Goal: Task Accomplishment & Management: Use online tool/utility

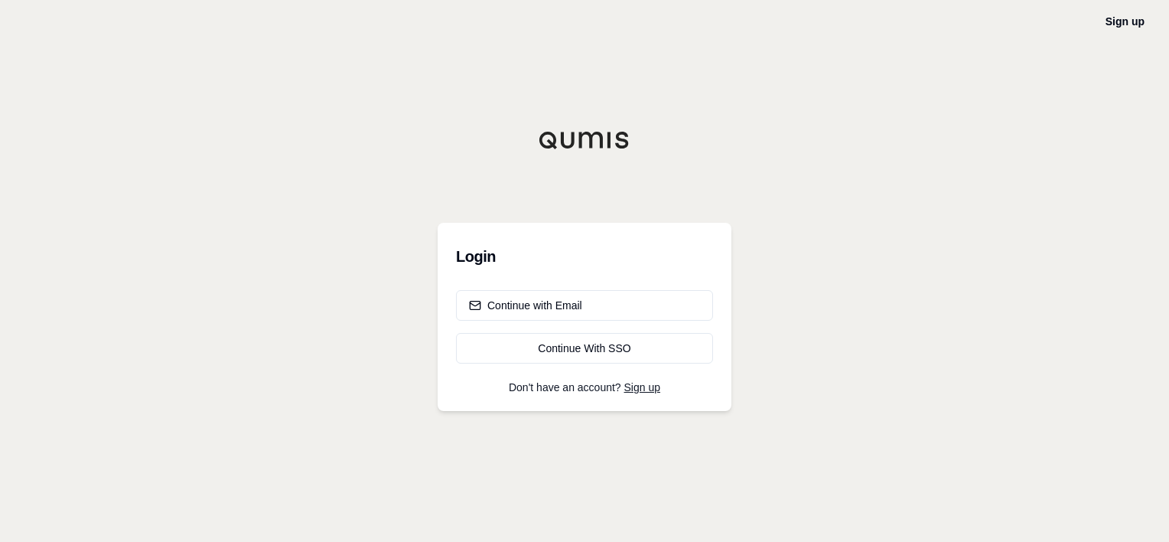
click at [793, 214] on div "Sign up Login Continue with Email Continue With SSO Don't have an account? Sign…" at bounding box center [584, 271] width 1169 height 542
click at [601, 312] on button "Continue with Email" at bounding box center [584, 305] width 257 height 31
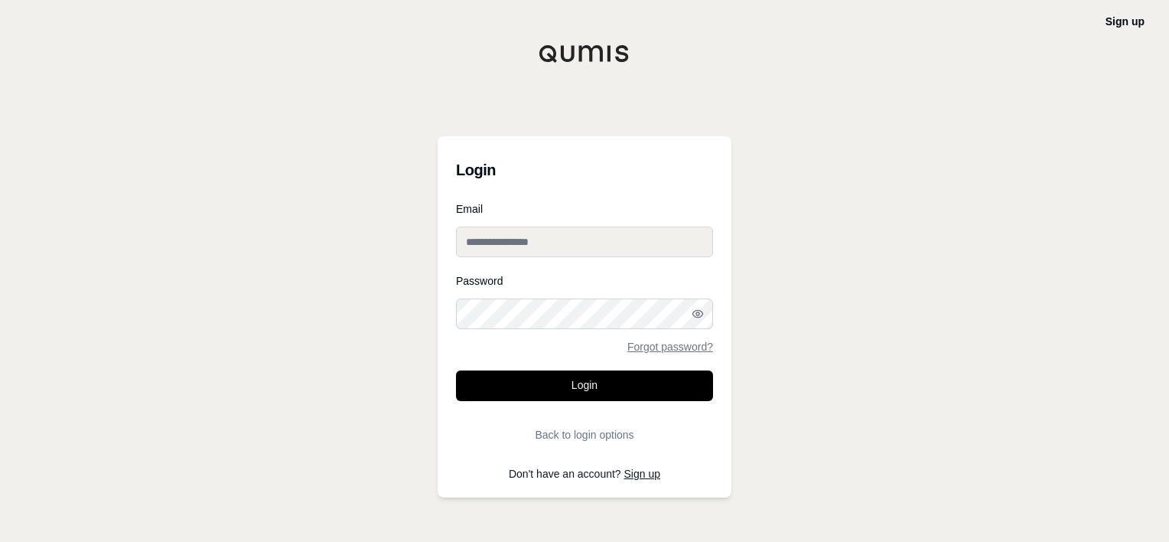
type input "**********"
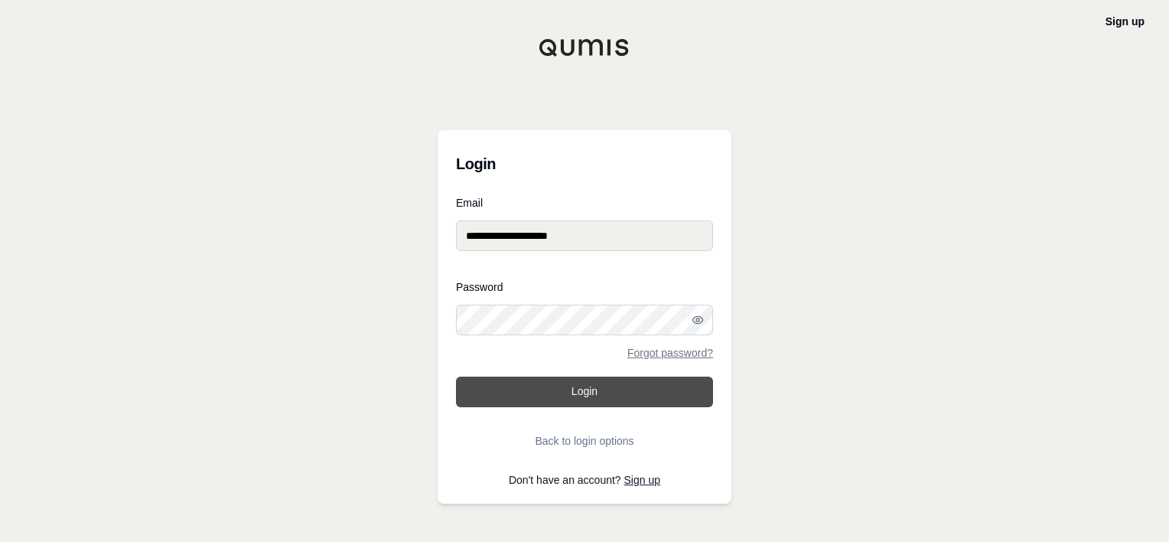
click at [592, 392] on button "Login" at bounding box center [584, 391] width 257 height 31
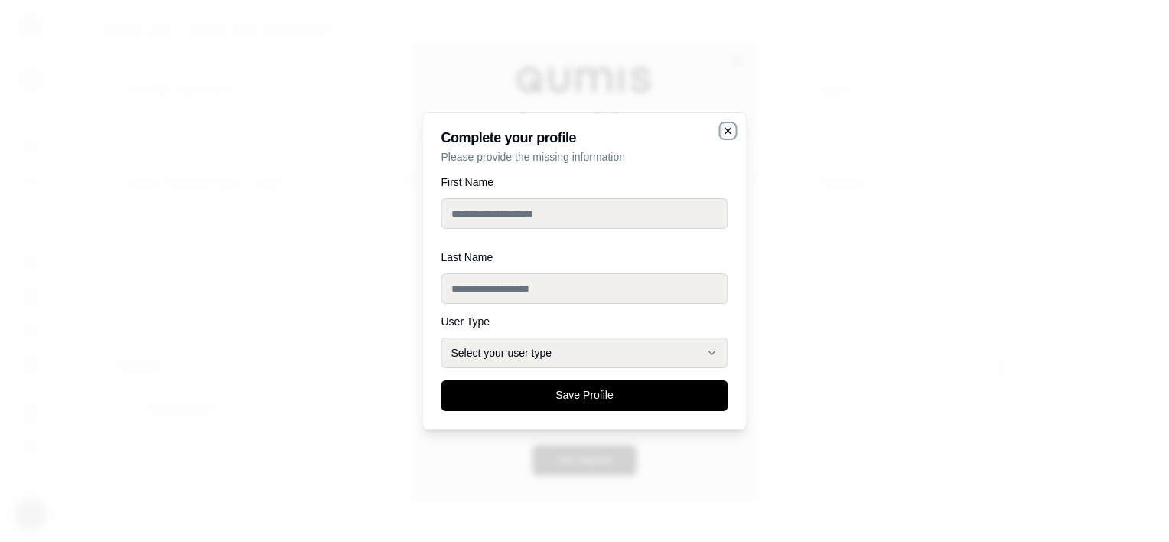
click at [728, 132] on icon "button" at bounding box center [728, 131] width 6 height 6
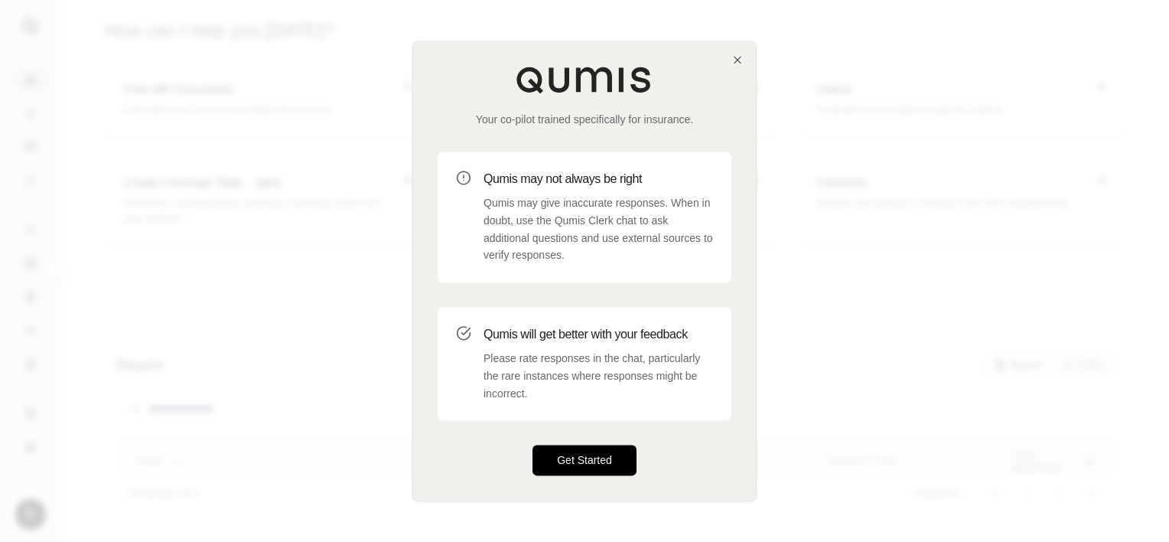
click at [597, 459] on button "Get Started" at bounding box center [584, 460] width 104 height 31
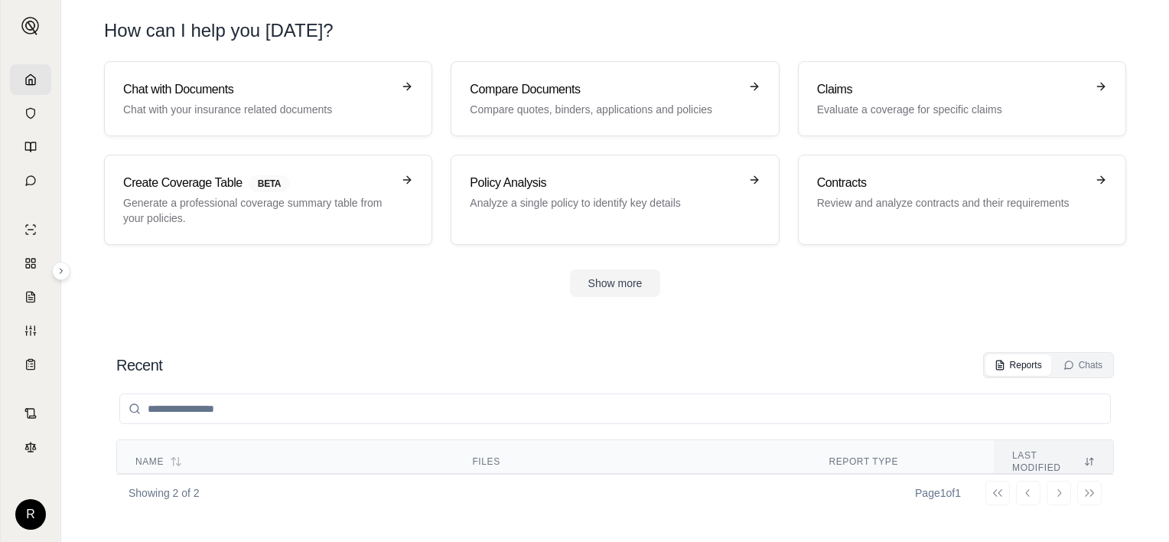
click at [674, 323] on section "Recent Reports Chats Name Files Report Type Last modified 35 TE 039374-21 Denia…" at bounding box center [615, 431] width 1096 height 220
click at [418, 278] on div "Show more" at bounding box center [615, 283] width 1022 height 28
click at [883, 96] on h3 "Claims" at bounding box center [951, 89] width 269 height 18
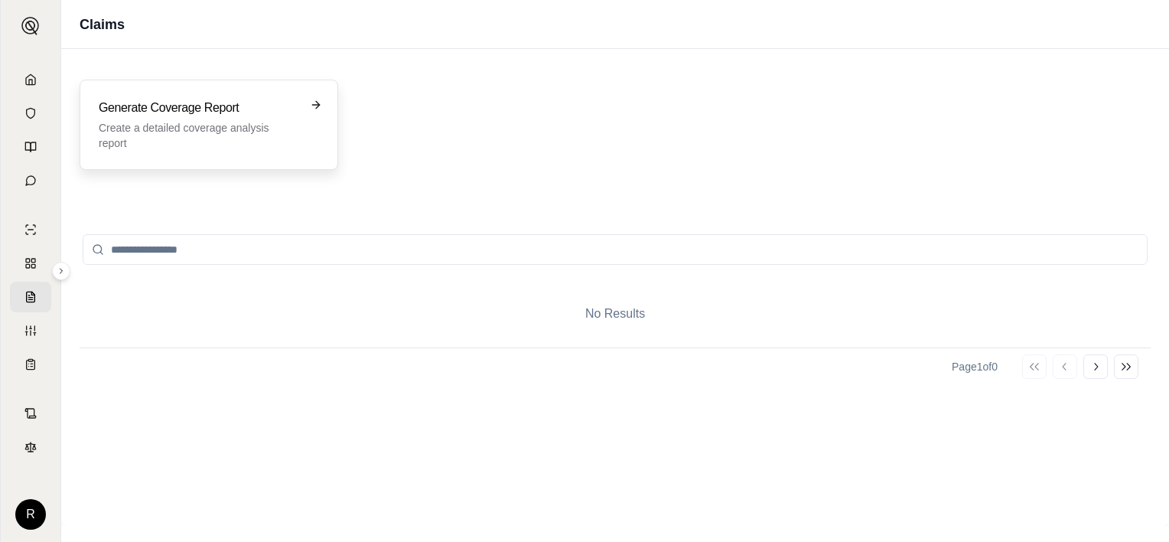
click at [285, 104] on h3 "Generate Coverage Report" at bounding box center [198, 108] width 199 height 18
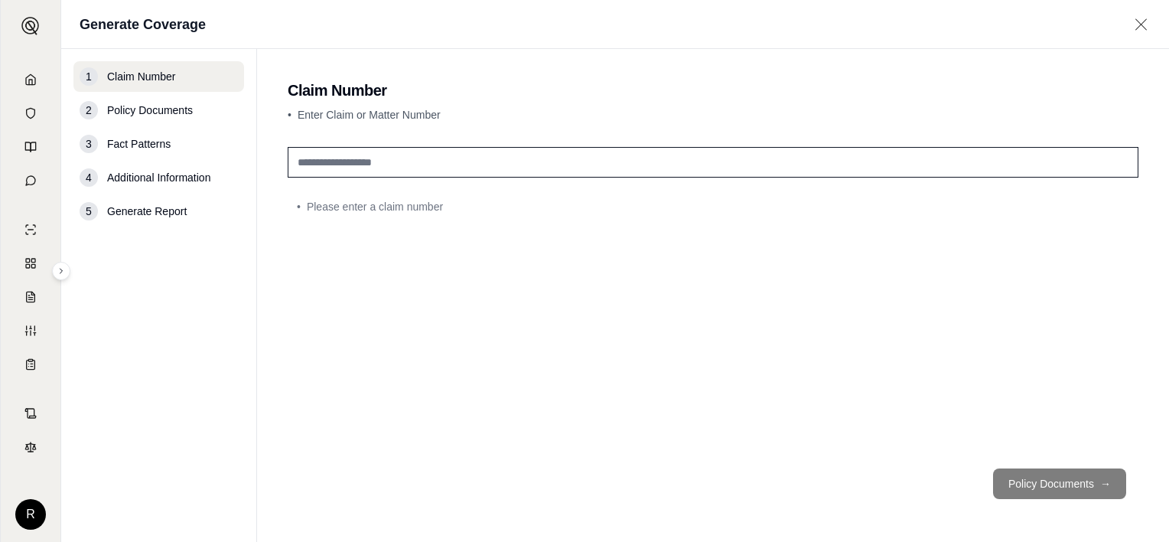
click at [464, 163] on input "text" at bounding box center [713, 162] width 851 height 31
drag, startPoint x: 725, startPoint y: 268, endPoint x: 702, endPoint y: 249, distance: 29.4
click at [722, 266] on div "• Please enter a claim number" at bounding box center [713, 298] width 851 height 315
drag, startPoint x: 552, startPoint y: 211, endPoint x: 591, endPoint y: 214, distance: 39.1
click at [559, 209] on div "• Please enter a claim number" at bounding box center [713, 206] width 832 height 15
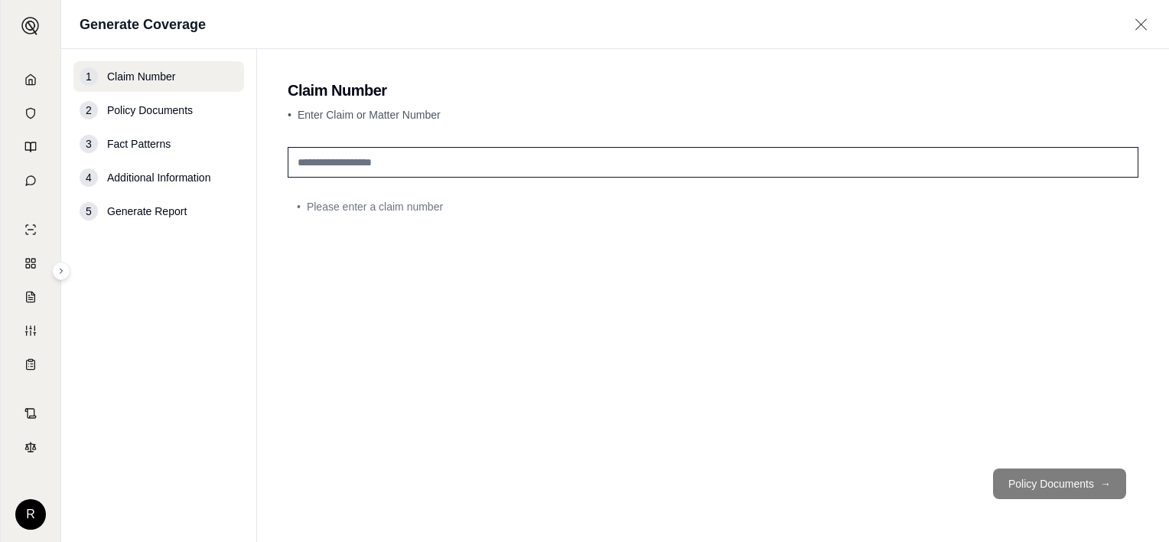
click at [343, 171] on input "text" at bounding box center [713, 162] width 851 height 31
paste input "**********"
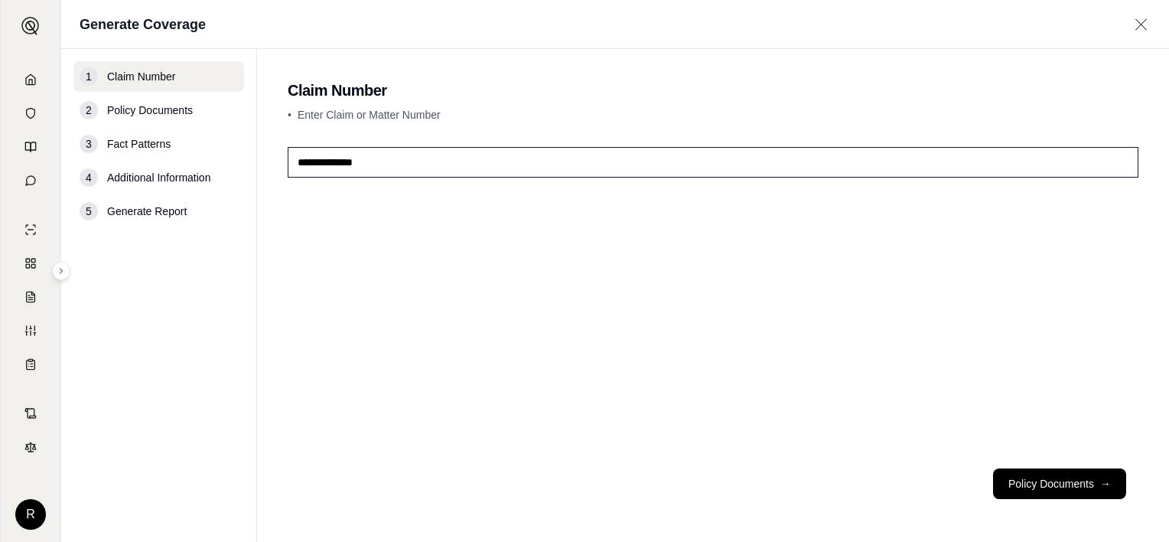
type input "**********"
click at [676, 262] on div "**********" at bounding box center [713, 298] width 851 height 315
click at [1080, 484] on button "Policy Documents →" at bounding box center [1059, 483] width 133 height 31
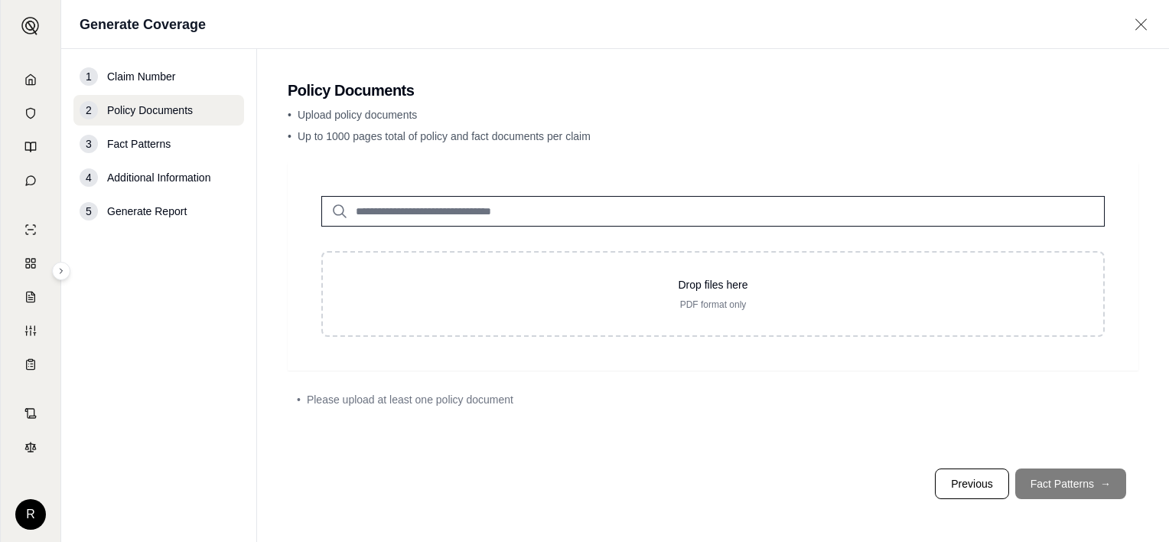
click at [674, 137] on p "• Up to 1000 pages total of policy and fact documents per claim" at bounding box center [713, 136] width 851 height 15
click at [584, 147] on div "• Upload policy documents • Up to 1000 pages total of policy and fact documents…" at bounding box center [713, 128] width 851 height 43
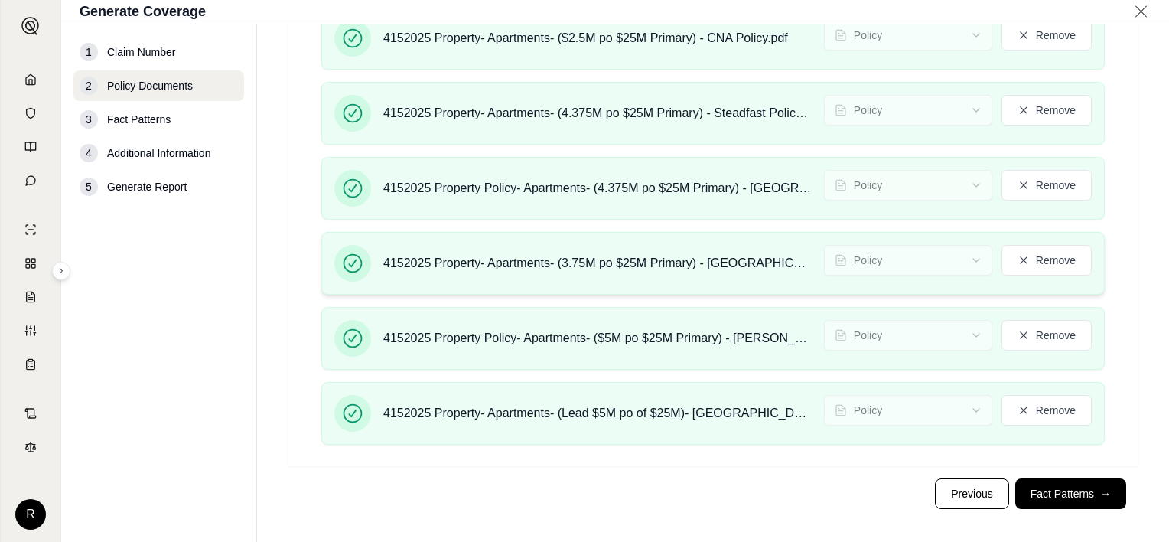
scroll to position [545, 0]
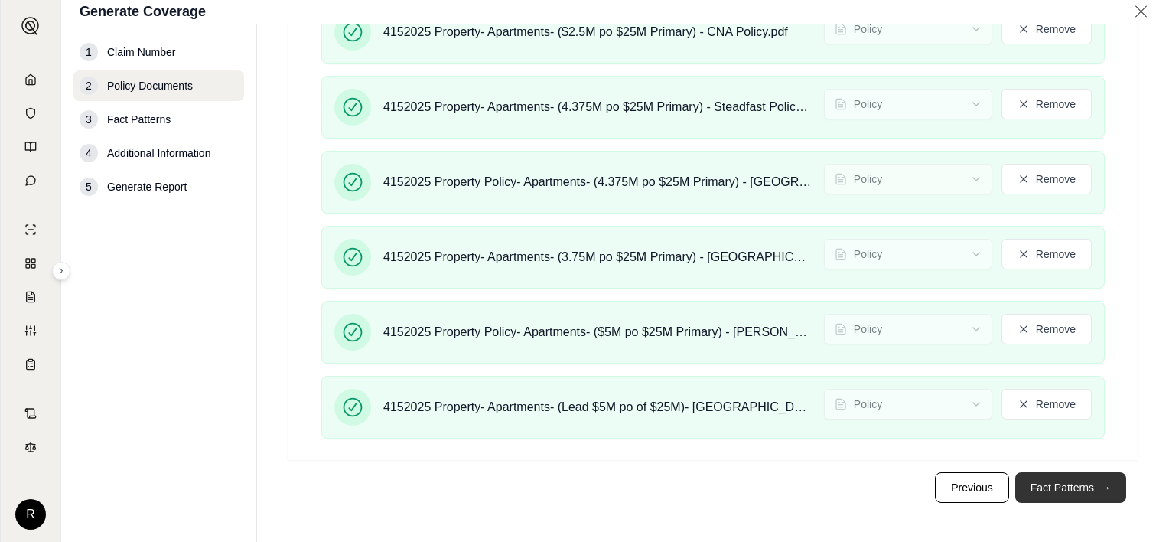
click at [1100, 490] on span "→" at bounding box center [1105, 487] width 11 height 15
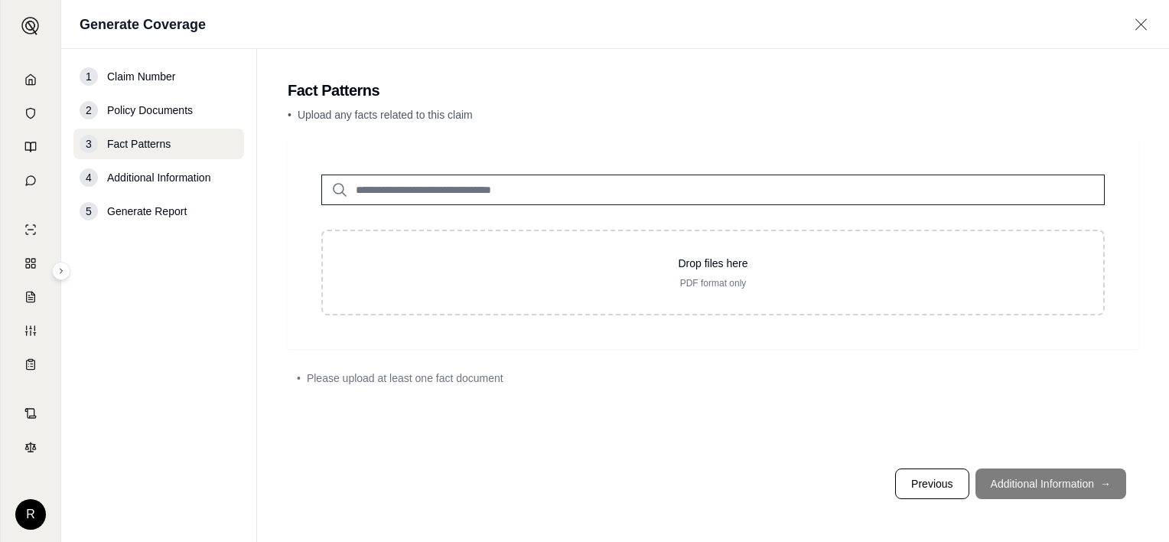
click at [995, 480] on footer "Previous Additional Information →" at bounding box center [713, 483] width 851 height 55
click at [1056, 483] on footer "Previous Additional Information →" at bounding box center [713, 483] width 851 height 55
click at [705, 189] on input "search" at bounding box center [712, 189] width 783 height 31
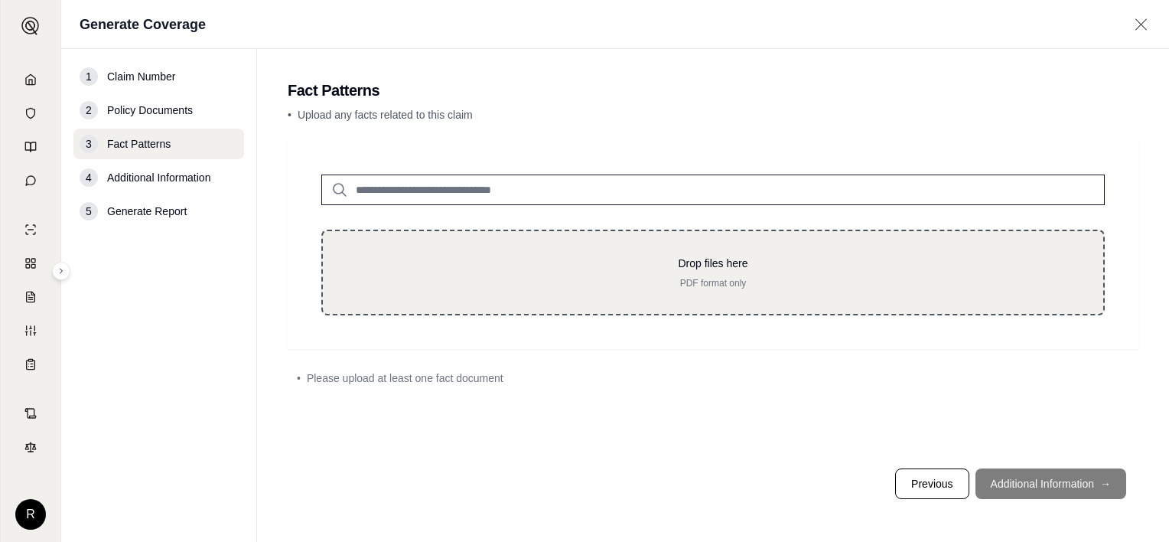
click at [756, 291] on div "Drop files here PDF format only" at bounding box center [712, 273] width 783 height 86
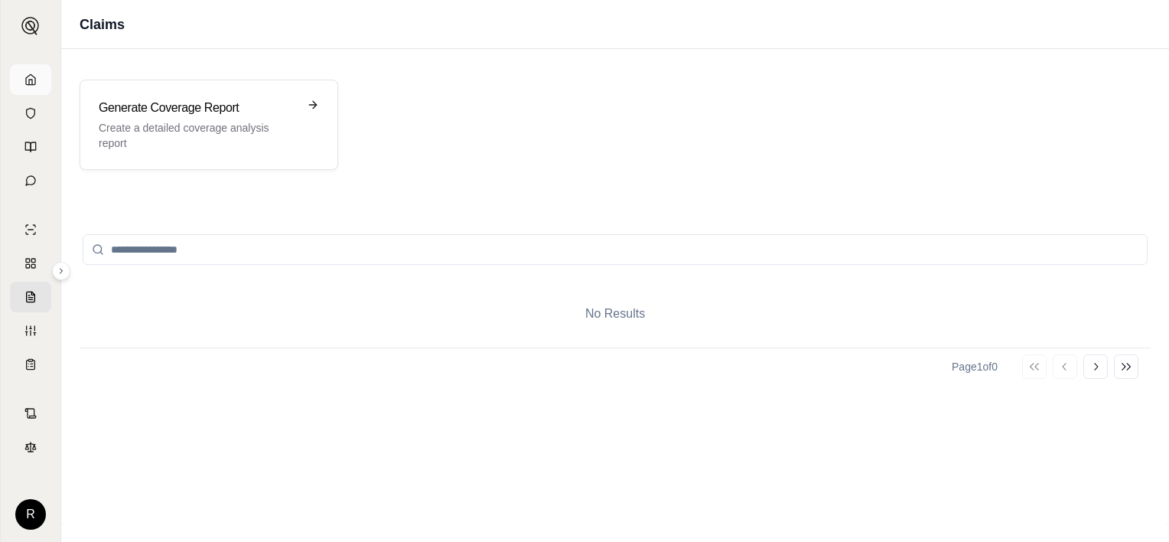
click at [19, 81] on link at bounding box center [30, 79] width 41 height 31
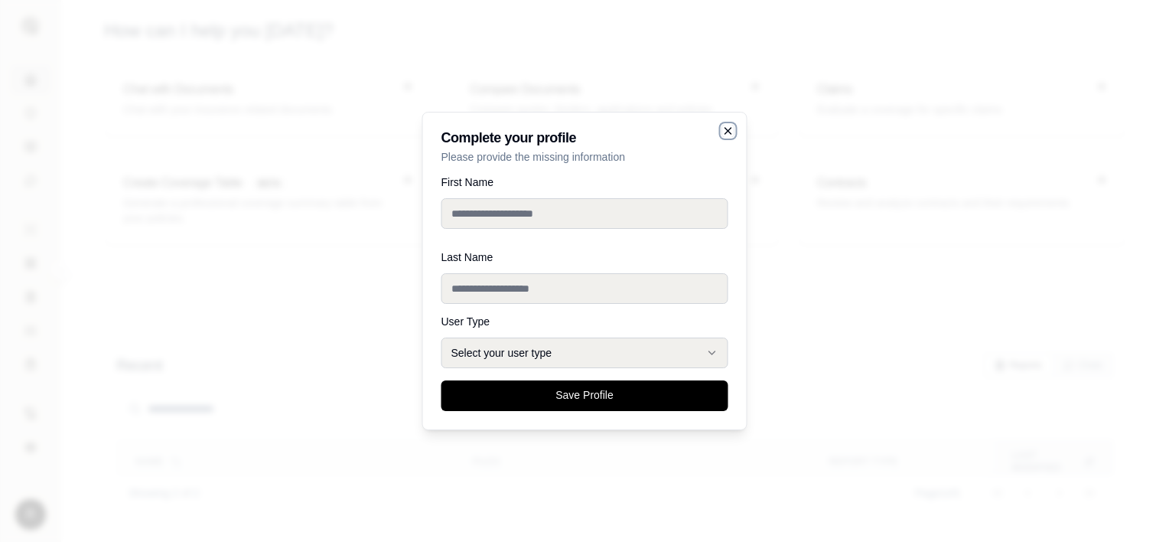
click at [728, 133] on icon "button" at bounding box center [728, 131] width 12 height 12
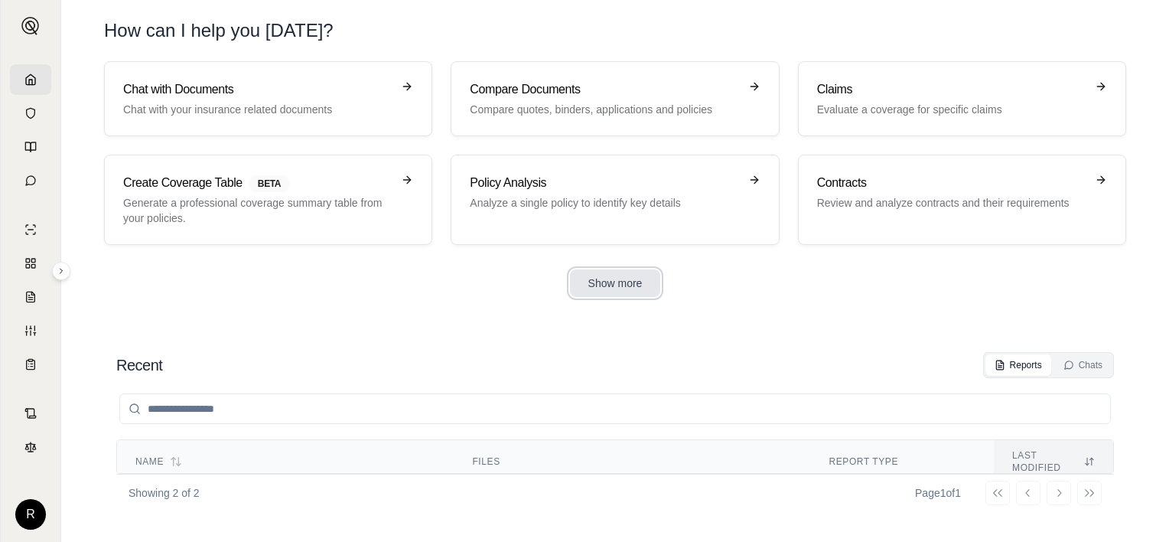
click at [624, 278] on button "Show more" at bounding box center [615, 283] width 91 height 28
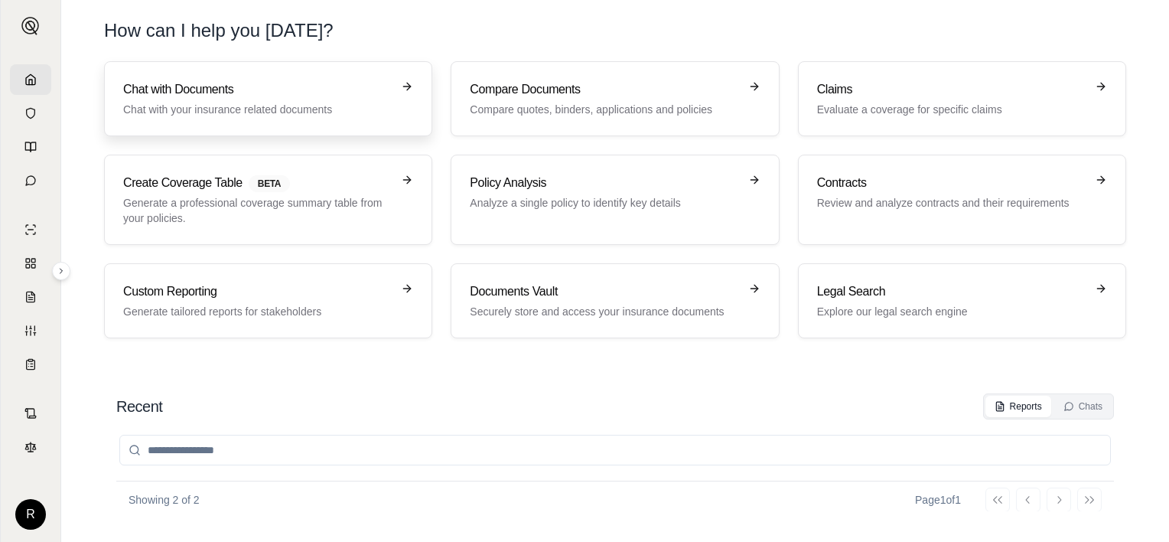
click at [373, 95] on h3 "Chat with Documents" at bounding box center [257, 89] width 269 height 18
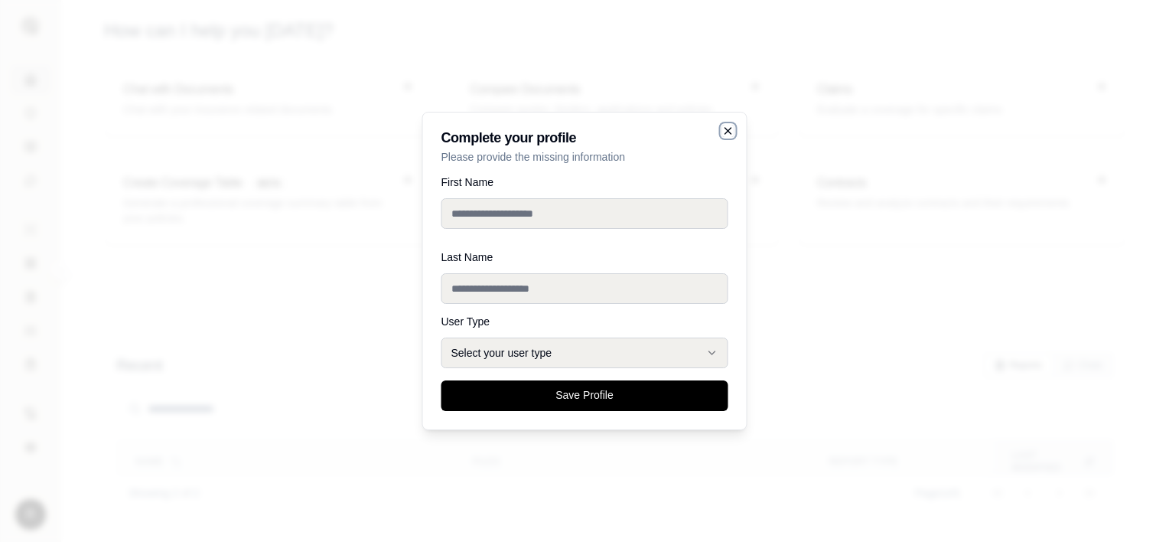
click at [730, 127] on icon "button" at bounding box center [728, 131] width 12 height 12
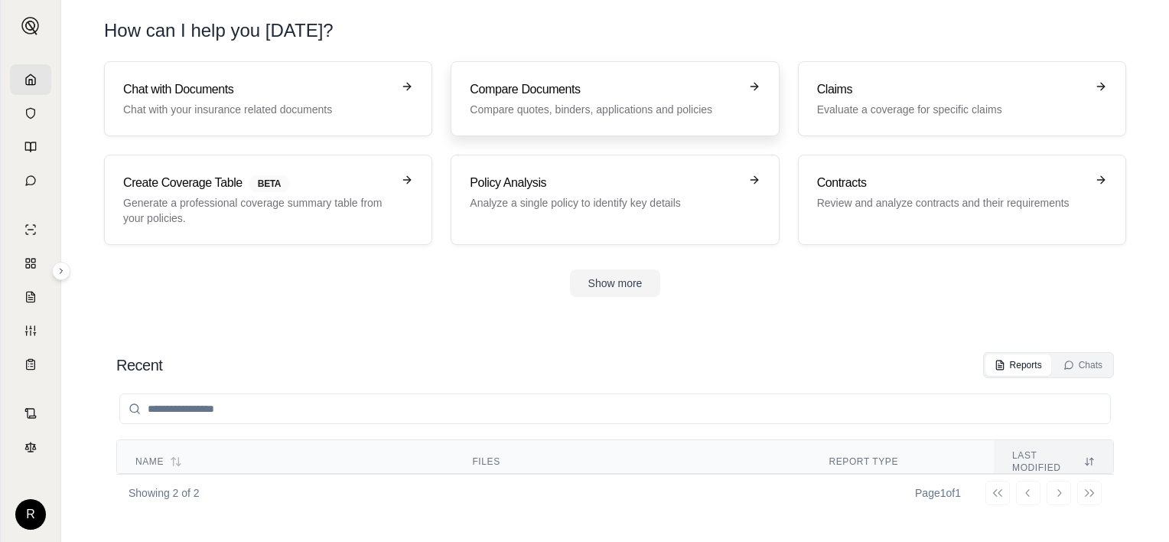
click at [642, 114] on p "Compare quotes, binders, applications and policies" at bounding box center [604, 109] width 269 height 15
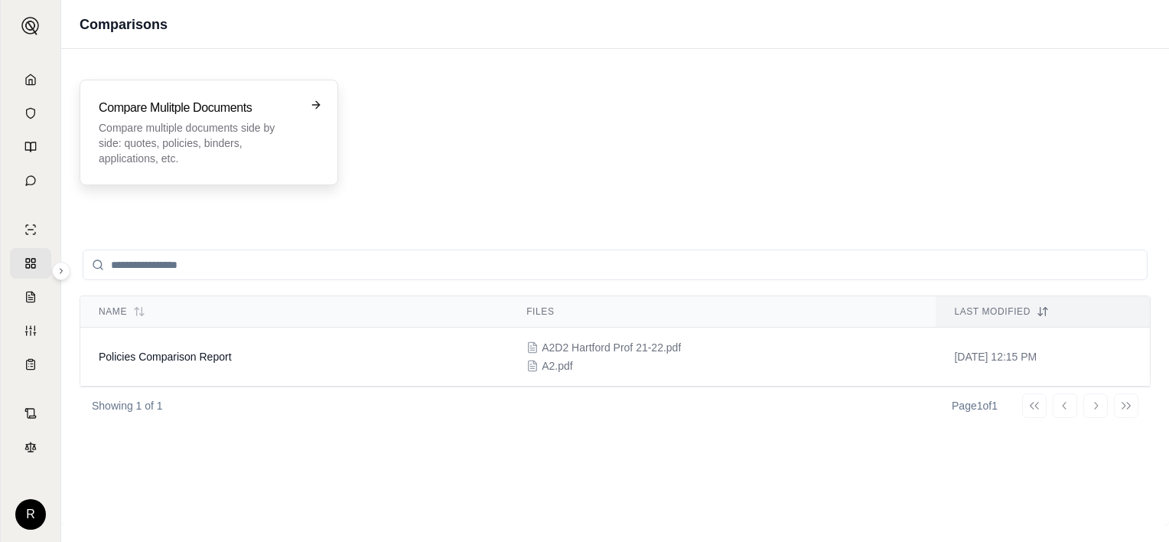
click at [193, 139] on p "Compare multiple documents side by side: quotes, policies, binders, application…" at bounding box center [198, 143] width 199 height 46
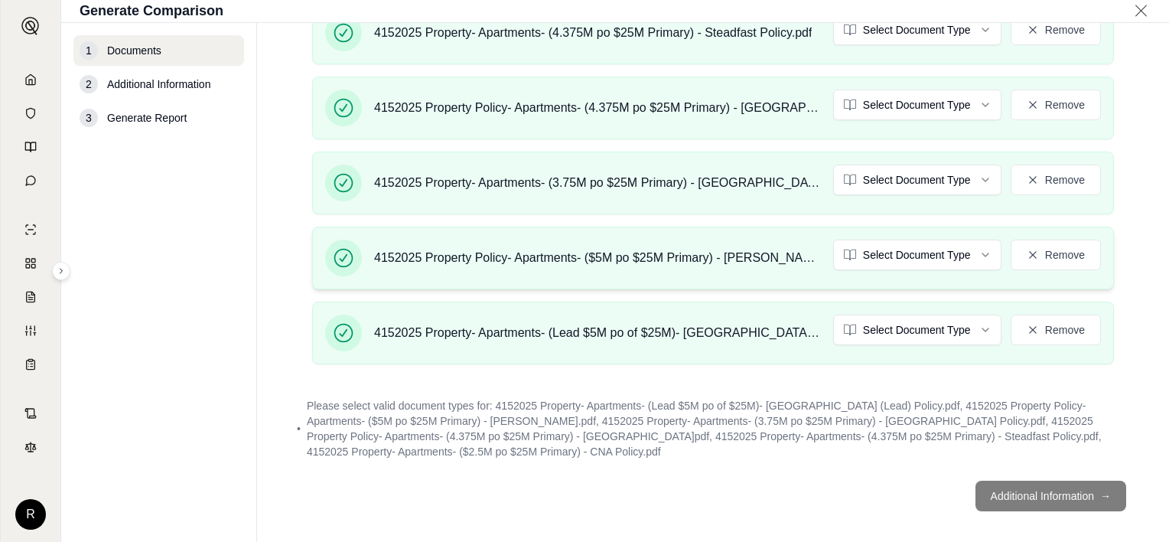
scroll to position [618, 0]
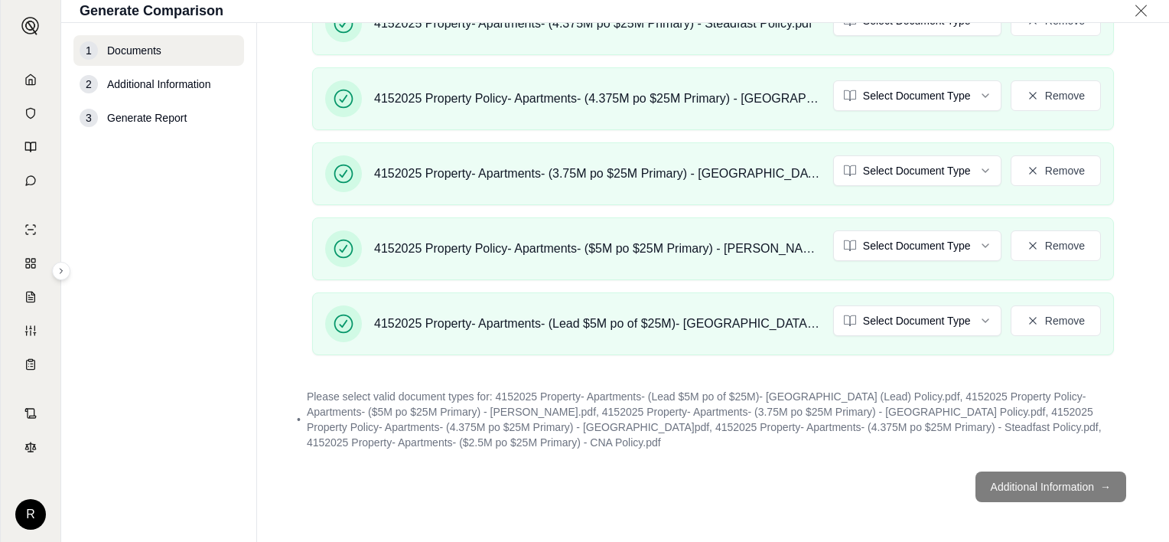
click at [1076, 486] on footer "Additional Information →" at bounding box center [713, 486] width 851 height 55
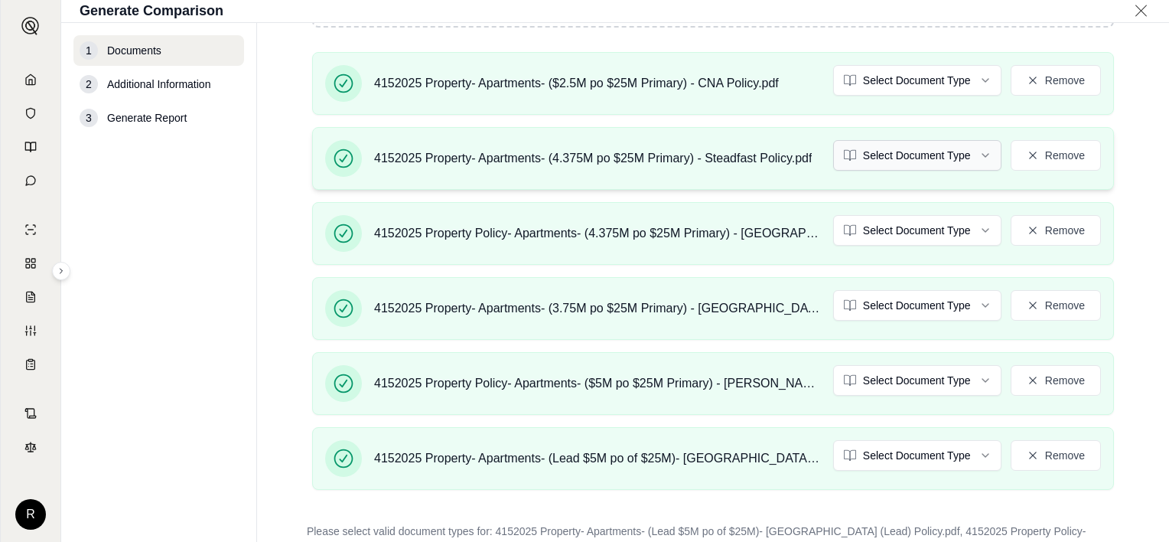
scroll to position [159, 0]
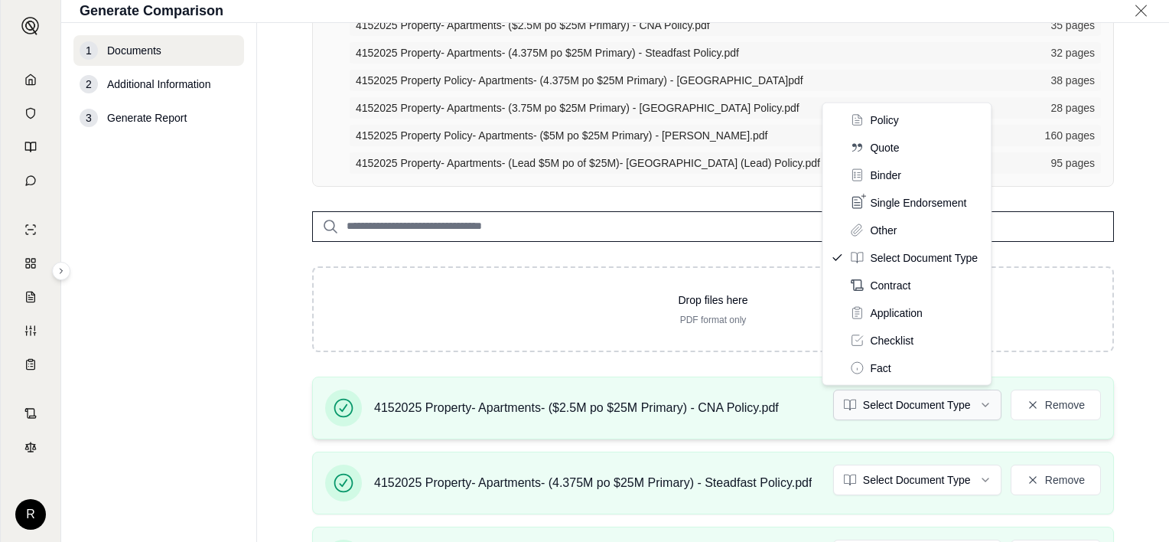
click at [949, 399] on html "R Generate Comparison 1 Documents 2 Additional Information 3 Generate Report Do…" at bounding box center [584, 271] width 1169 height 542
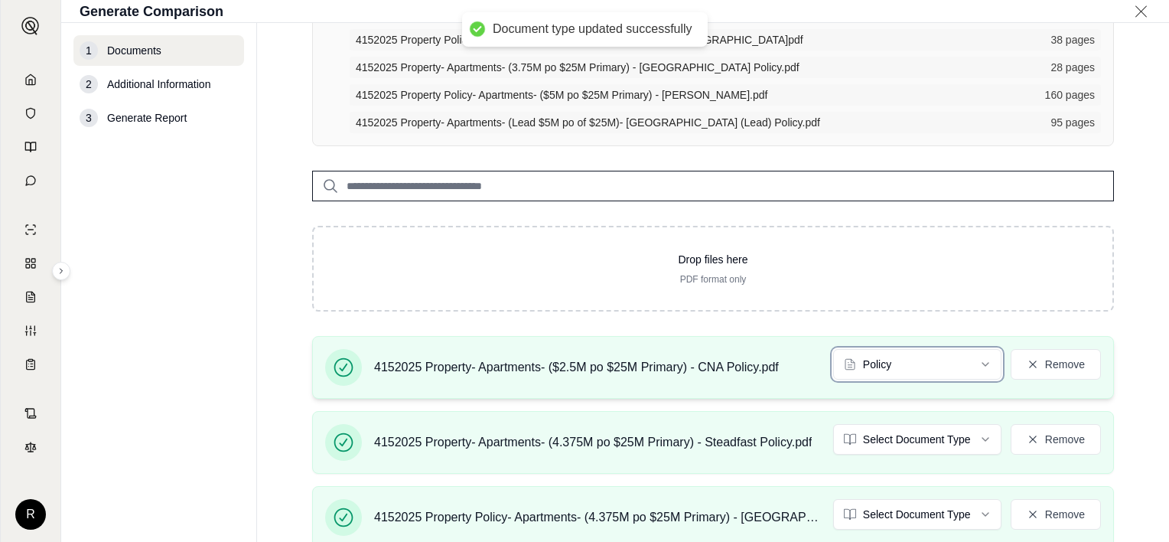
scroll to position [312, 0]
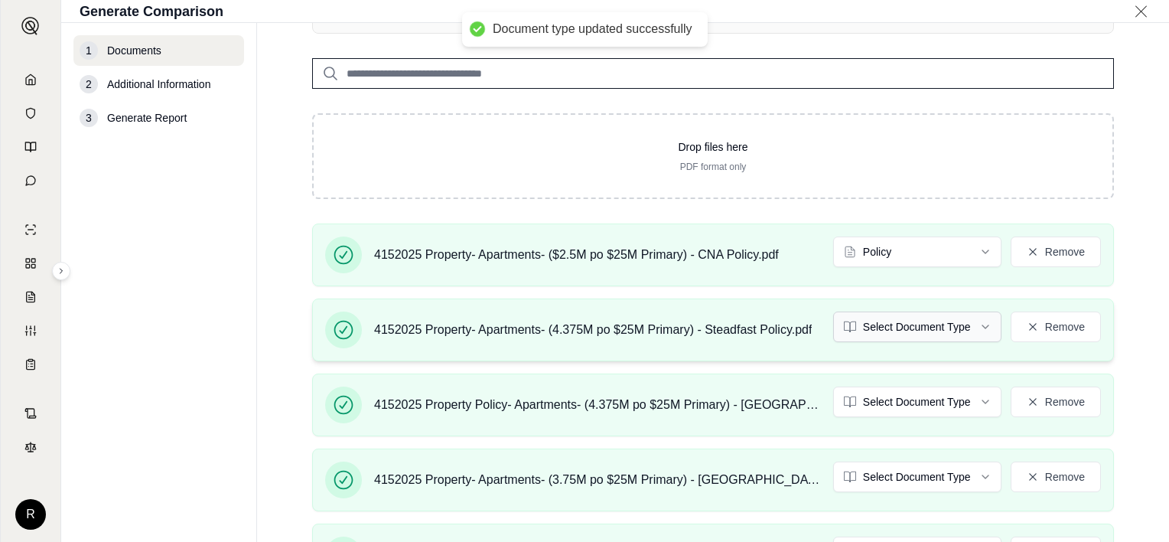
click at [863, 323] on html "Document type updated successfully R Generate Comparison 1 Documents 2 Addition…" at bounding box center [584, 271] width 1169 height 542
click at [898, 402] on html "Document type updated successfully R Generate Comparison 1 Documents 2 Addition…" at bounding box center [584, 271] width 1169 height 542
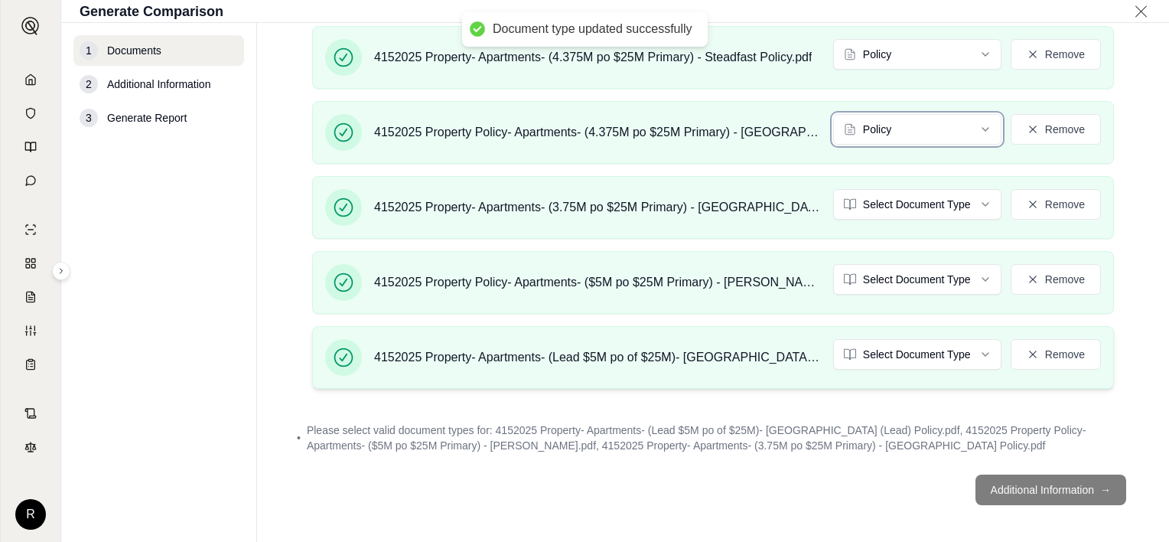
scroll to position [588, 0]
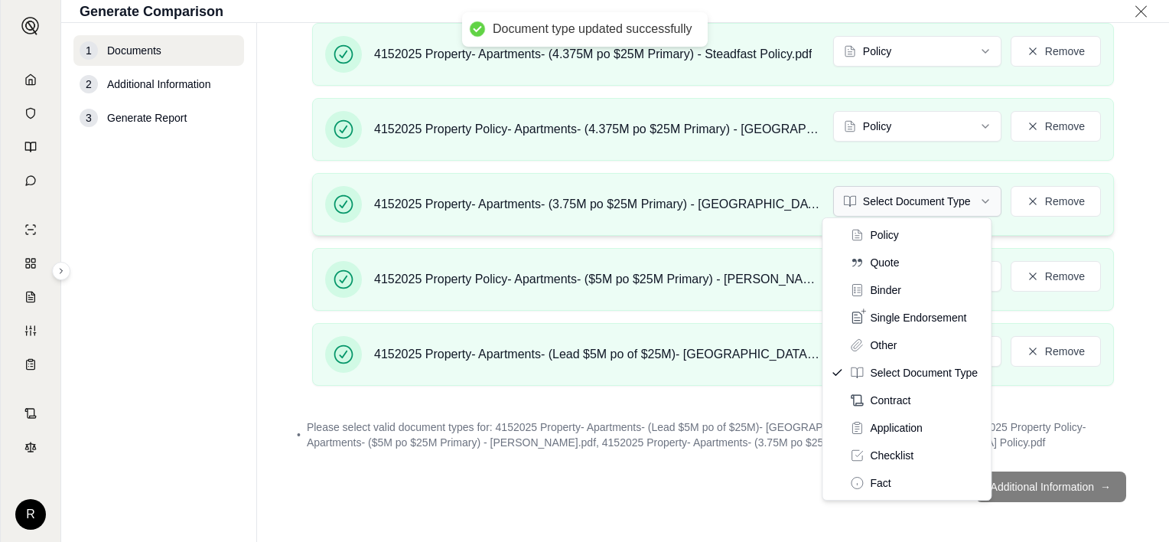
click at [891, 193] on html "Document type updated successfully R Generate Comparison 1 Documents 2 Addition…" at bounding box center [584, 271] width 1169 height 542
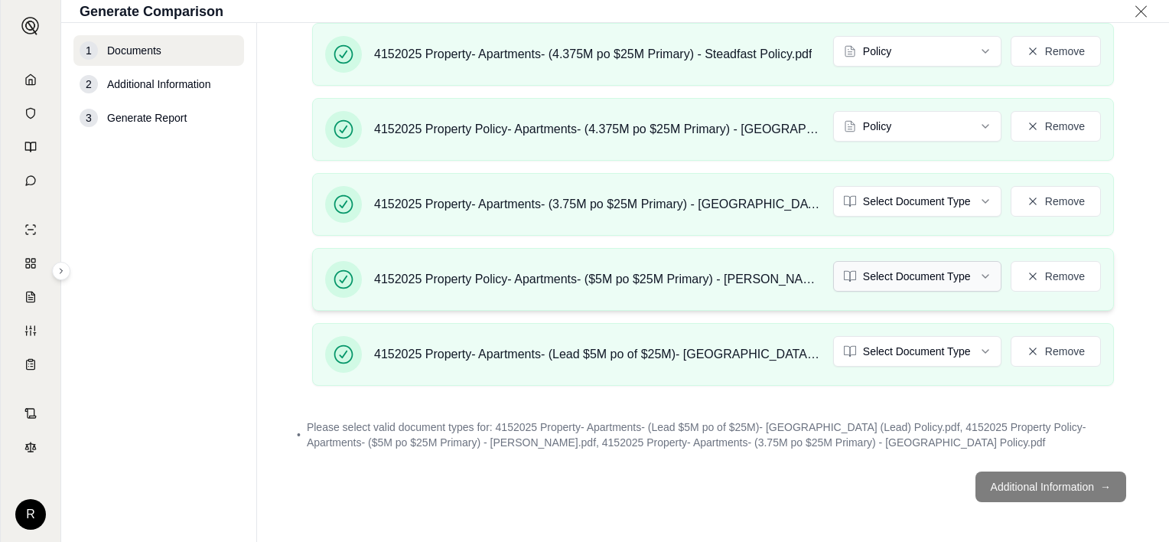
click at [887, 278] on html "Document type updated successfully R Generate Comparison 1 Documents 2 Addition…" at bounding box center [584, 271] width 1169 height 542
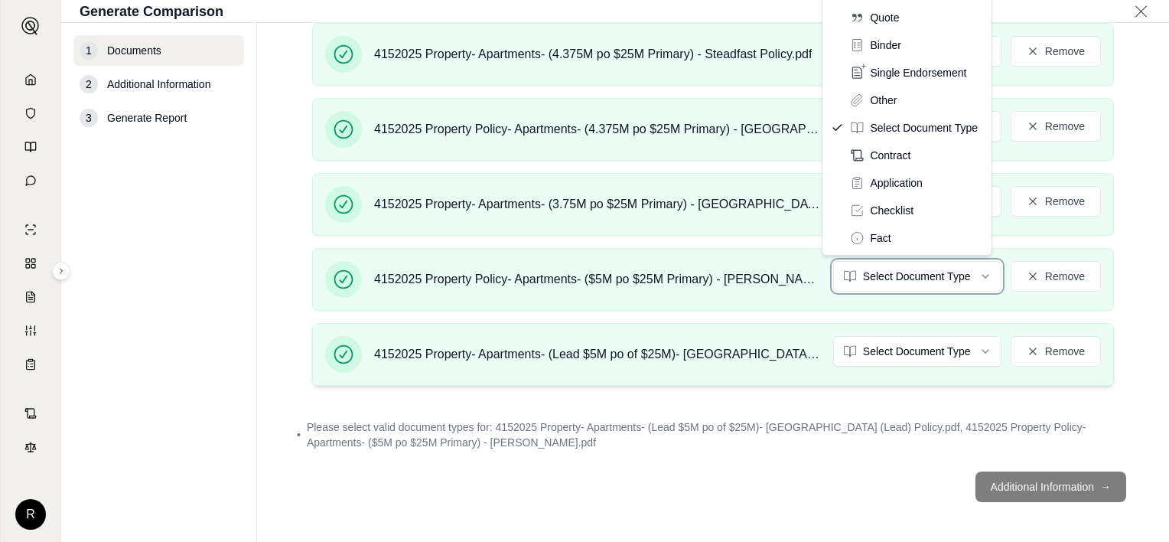
click at [826, 329] on html "Document type updated successfully R Generate Comparison 1 Documents 2 Addition…" at bounding box center [584, 271] width 1169 height 542
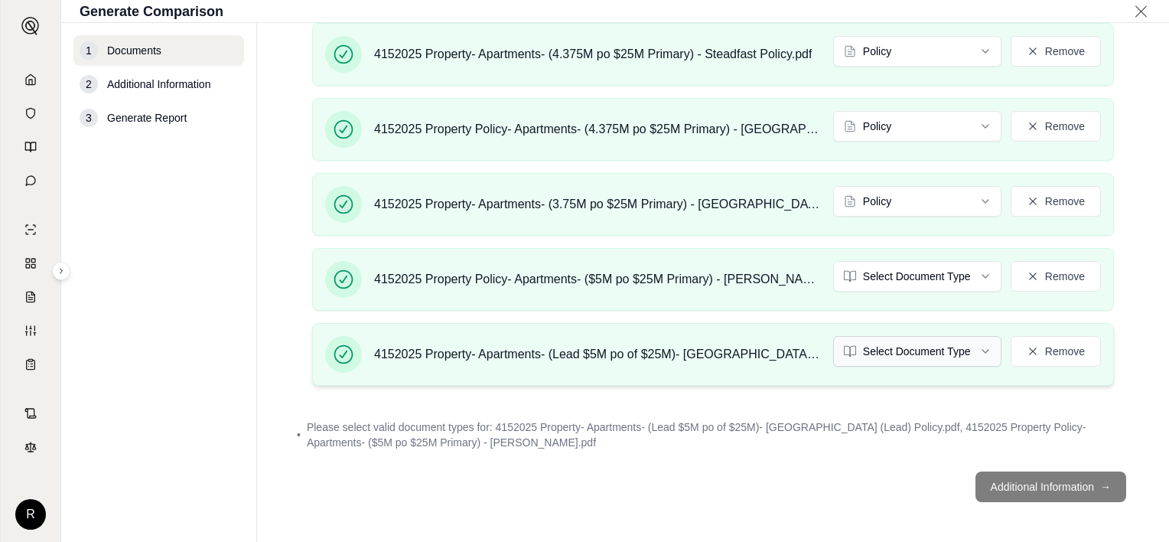
click at [878, 345] on html "Document type updated successfully R Generate Comparison 1 Documents 2 Addition…" at bounding box center [584, 271] width 1169 height 542
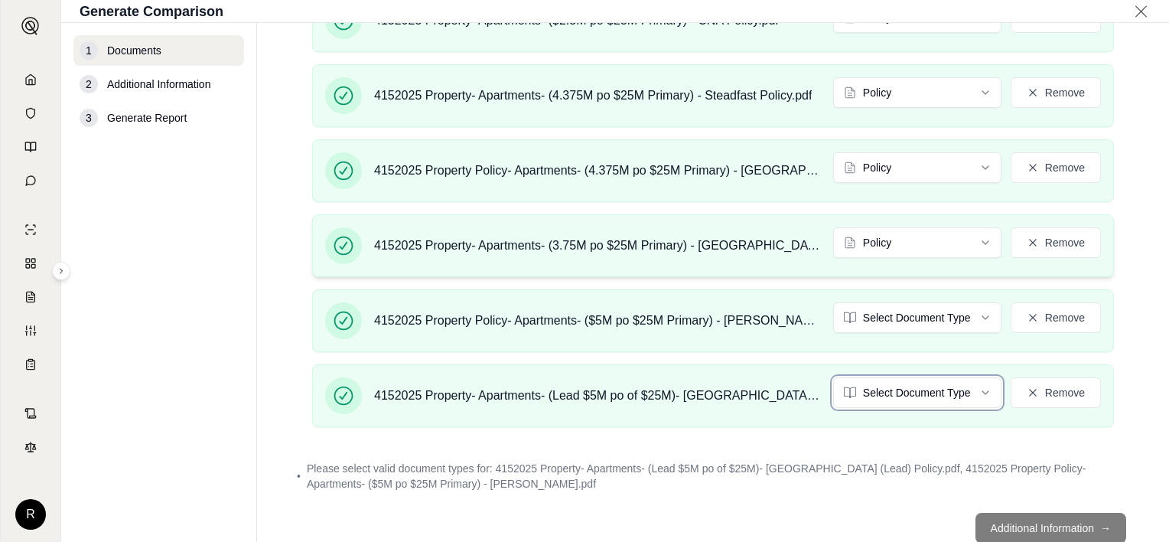
scroll to position [511, 0]
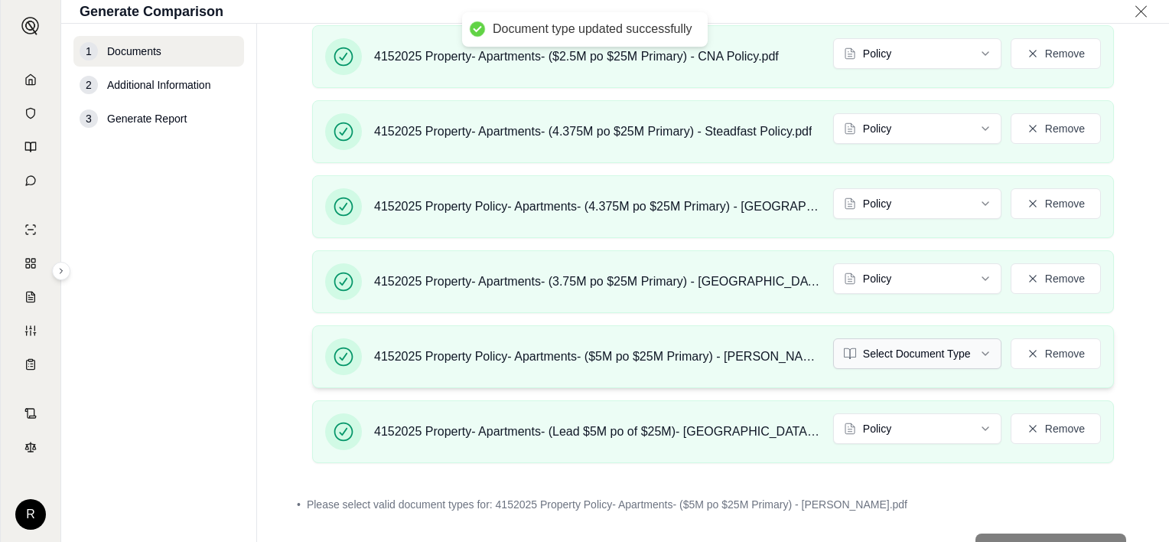
click at [887, 357] on html "Document type updated successfully R Generate Comparison 1 Documents 2 Addition…" at bounding box center [584, 271] width 1169 height 542
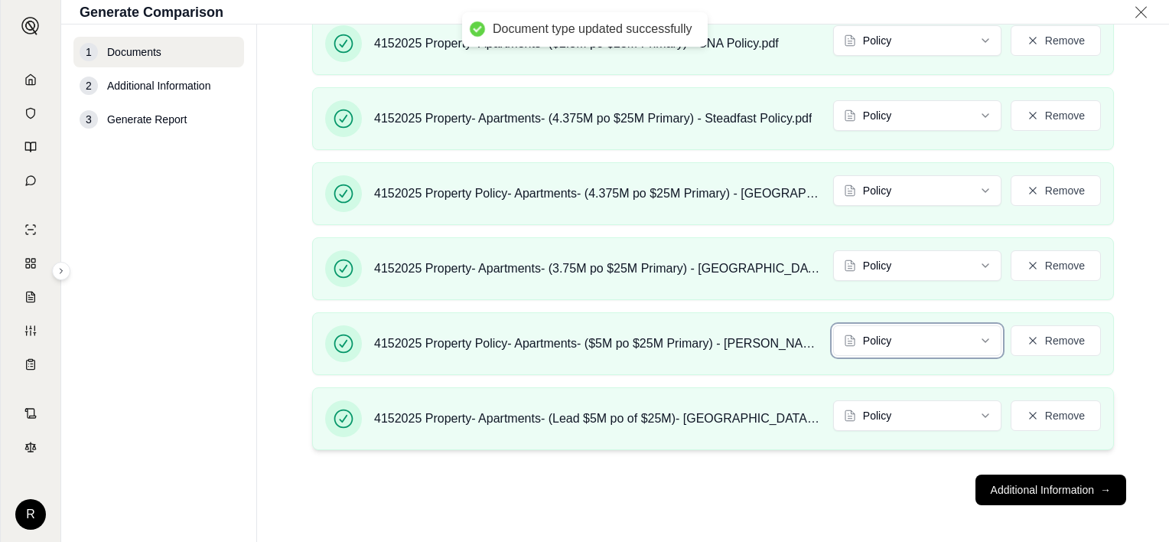
scroll to position [528, 0]
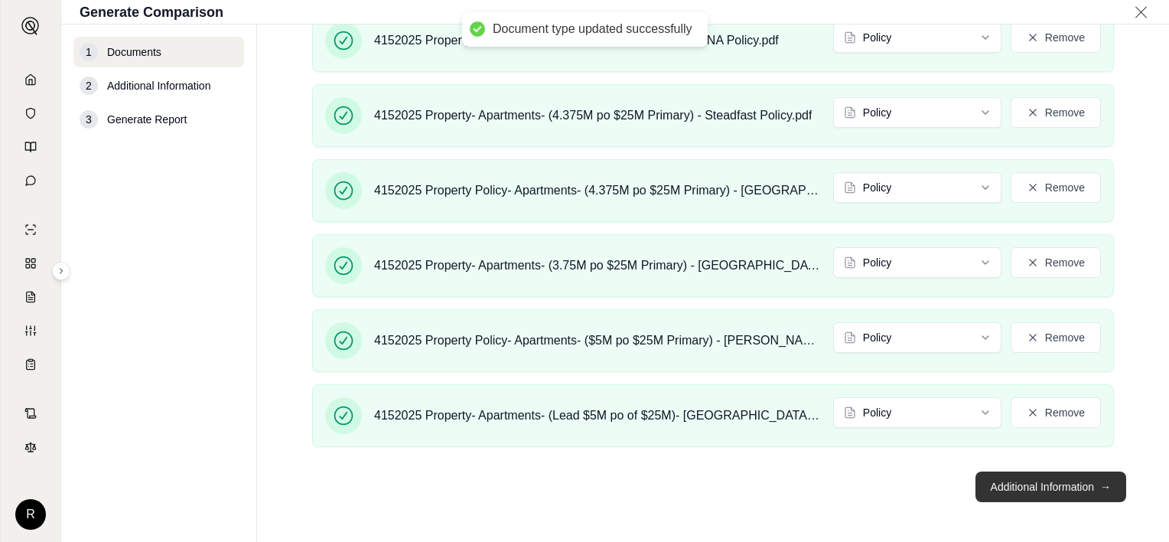
click at [1041, 482] on button "Additional Information →" at bounding box center [1050, 486] width 151 height 31
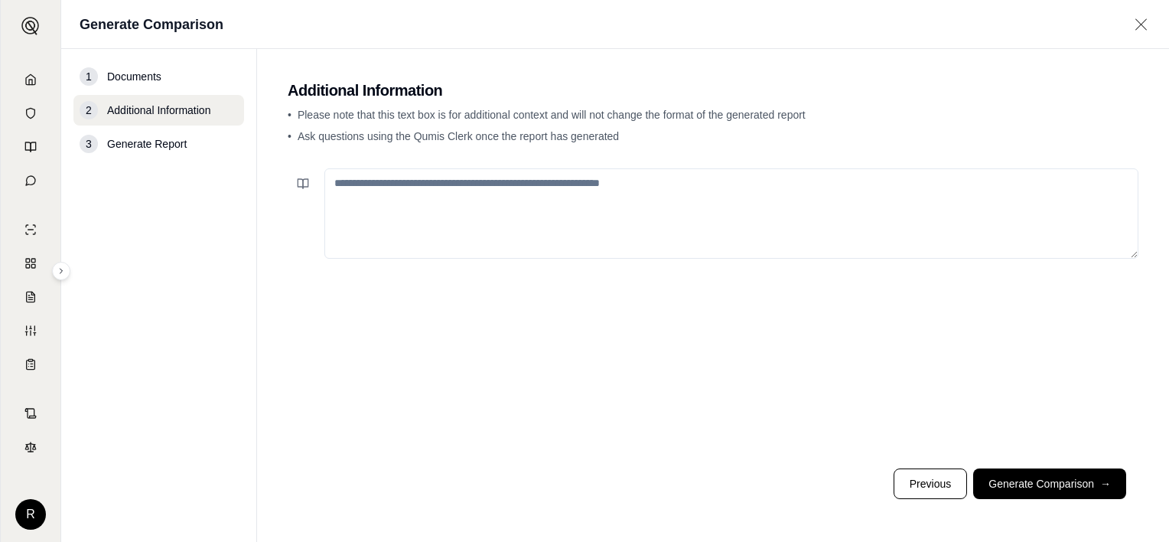
click at [633, 190] on textarea at bounding box center [731, 213] width 814 height 90
click at [587, 197] on textarea "**********" at bounding box center [731, 213] width 814 height 90
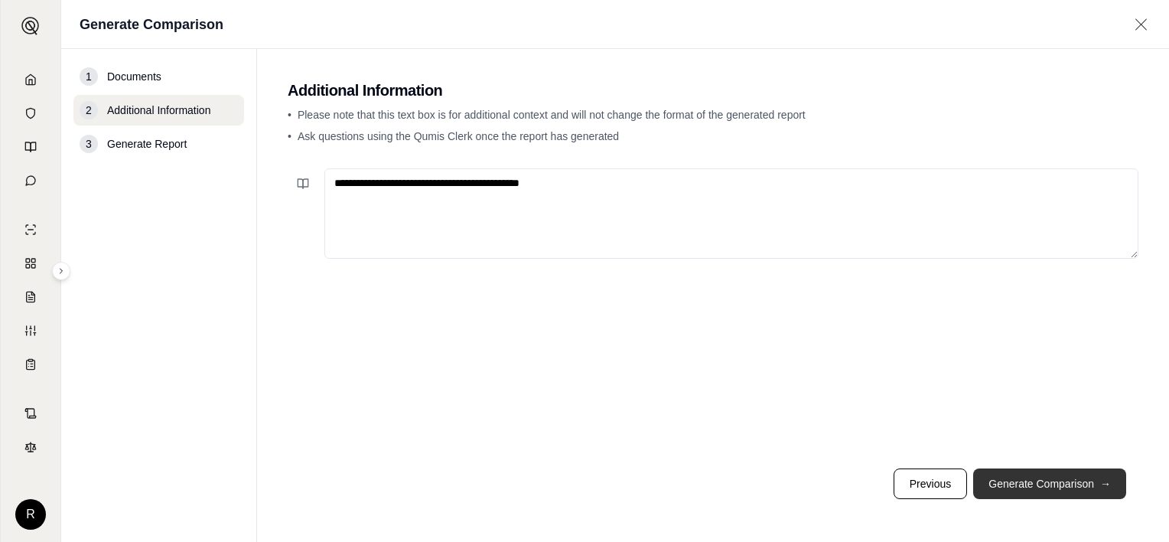
type textarea "**********"
click at [1036, 471] on button "Generate Comparison →" at bounding box center [1049, 483] width 153 height 31
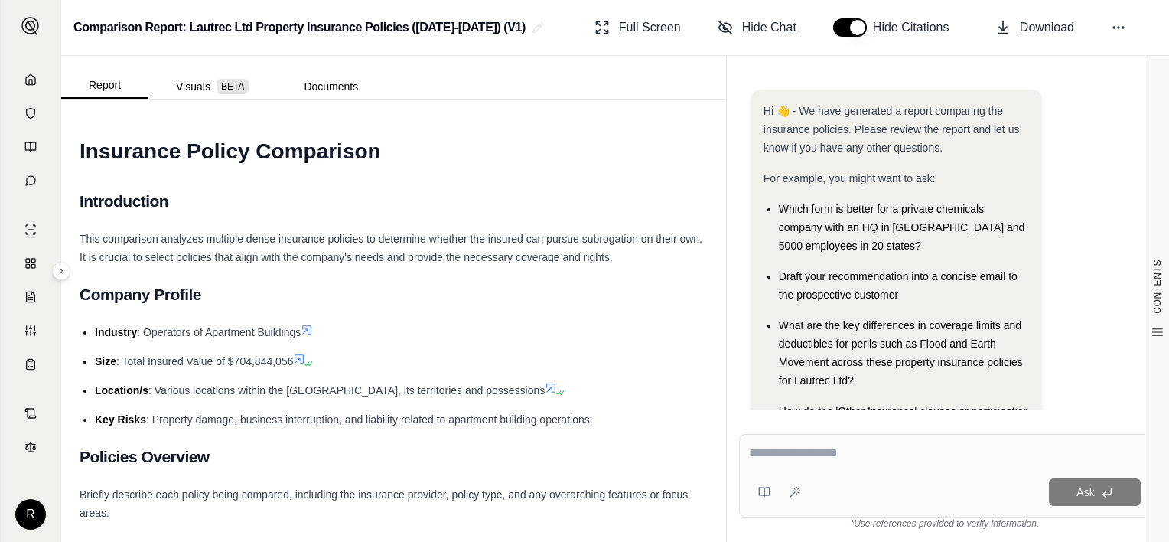
scroll to position [113, 0]
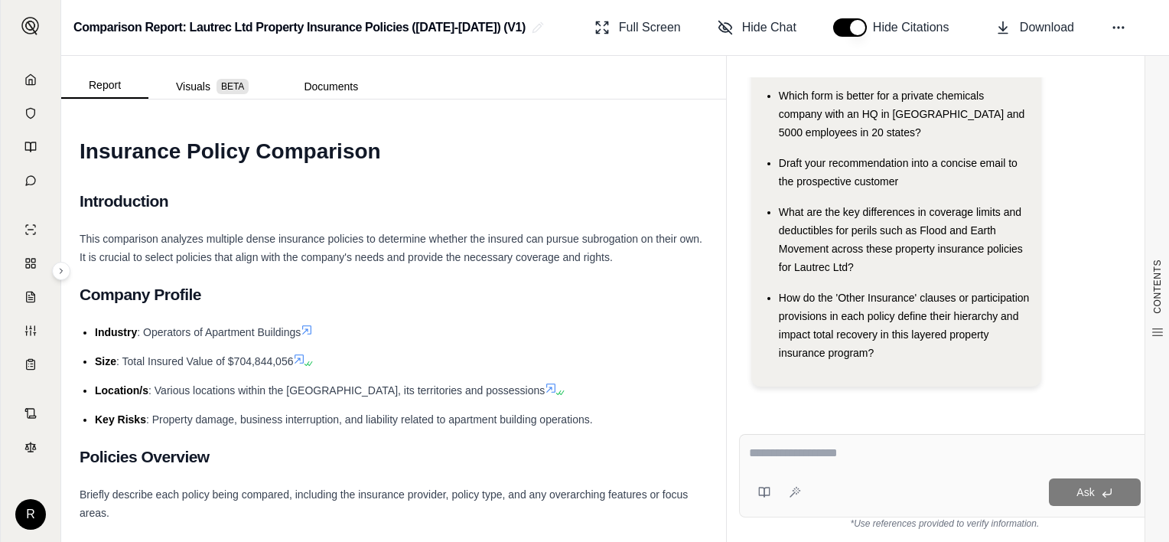
drag, startPoint x: 1106, startPoint y: 156, endPoint x: 1096, endPoint y: 161, distance: 11.0
click at [1102, 157] on div "Hi 👋 - We have generated a report comparing the insurance policies. Please revi…" at bounding box center [944, 187] width 387 height 422
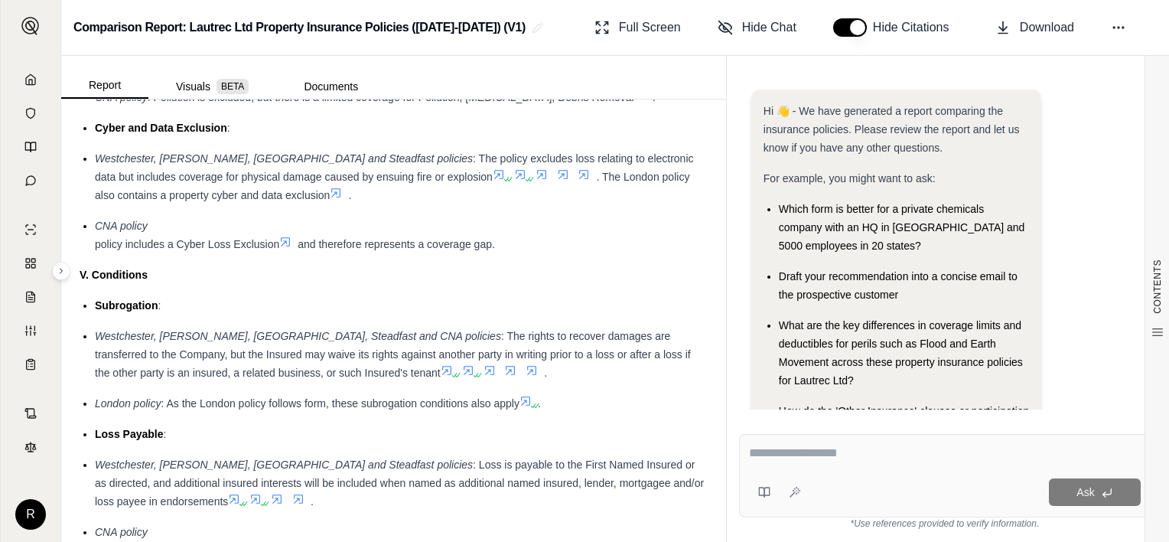
scroll to position [4055, 0]
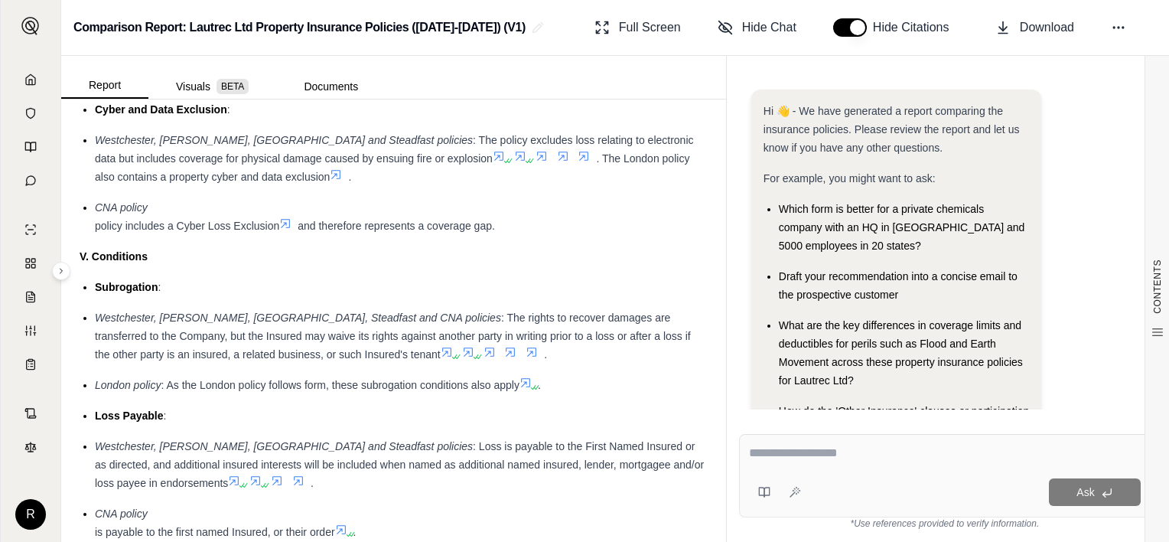
click at [266, 395] on ul "Subrogation : Westchester, [PERSON_NAME], [GEOGRAPHIC_DATA], Steadfast and CNA …" at bounding box center [394, 425] width 628 height 294
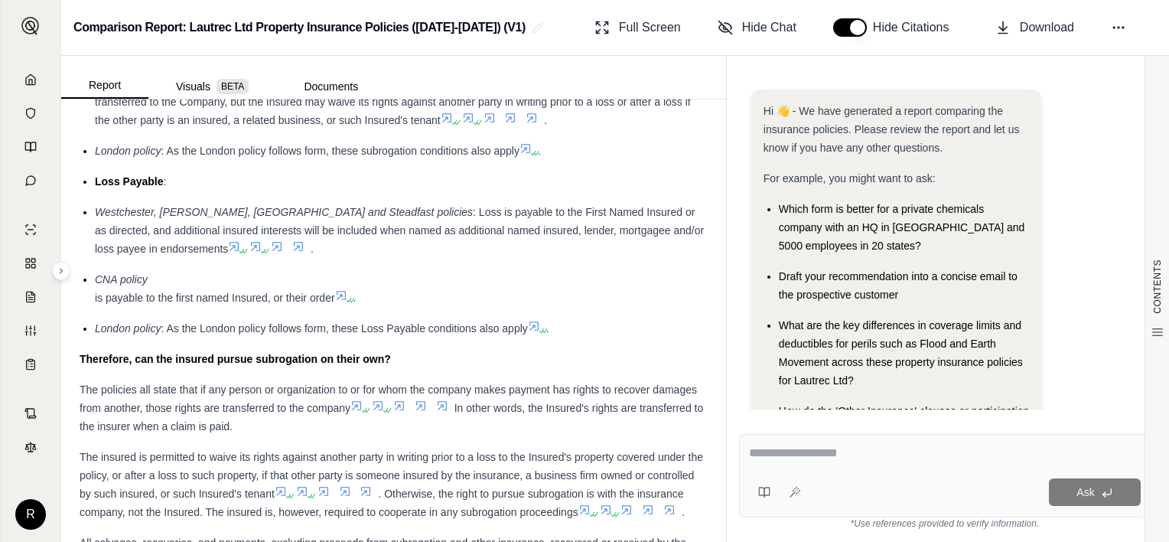
scroll to position [4212, 0]
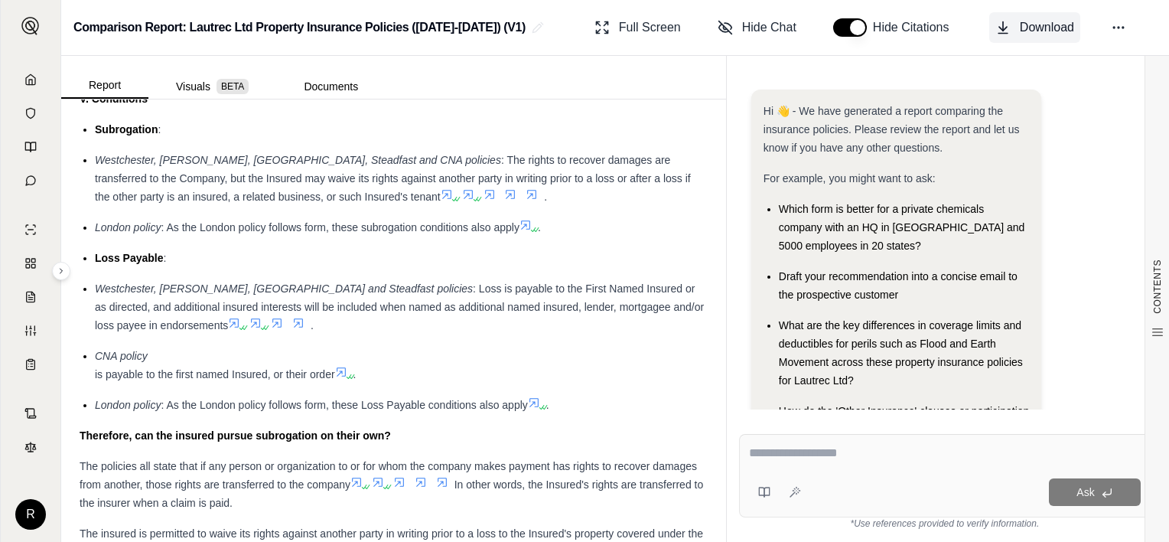
click at [1056, 31] on span "Download" at bounding box center [1047, 27] width 54 height 18
click at [902, 451] on textarea at bounding box center [945, 453] width 392 height 18
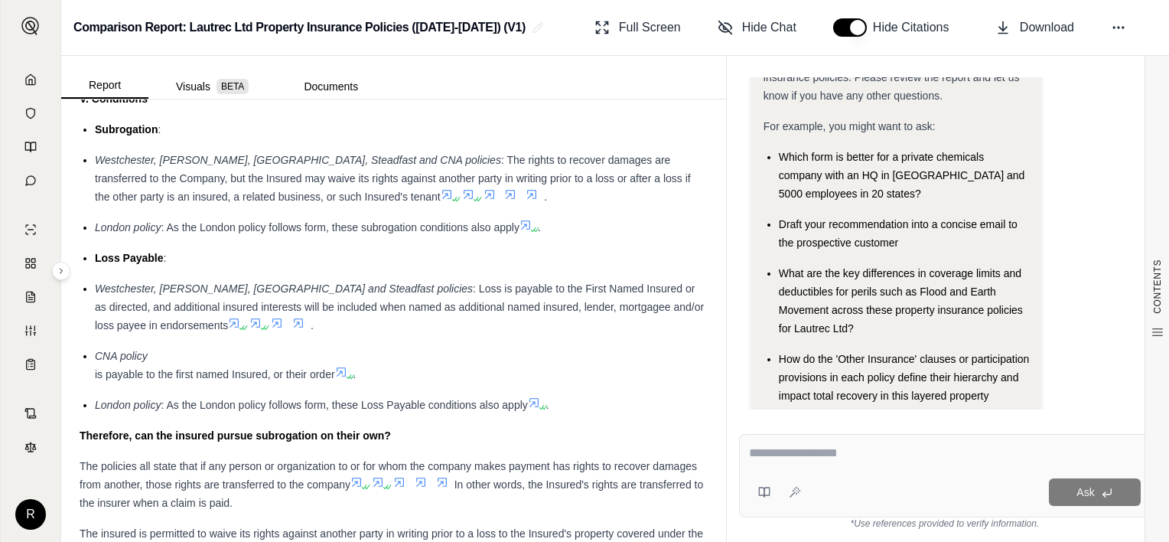
scroll to position [113, 0]
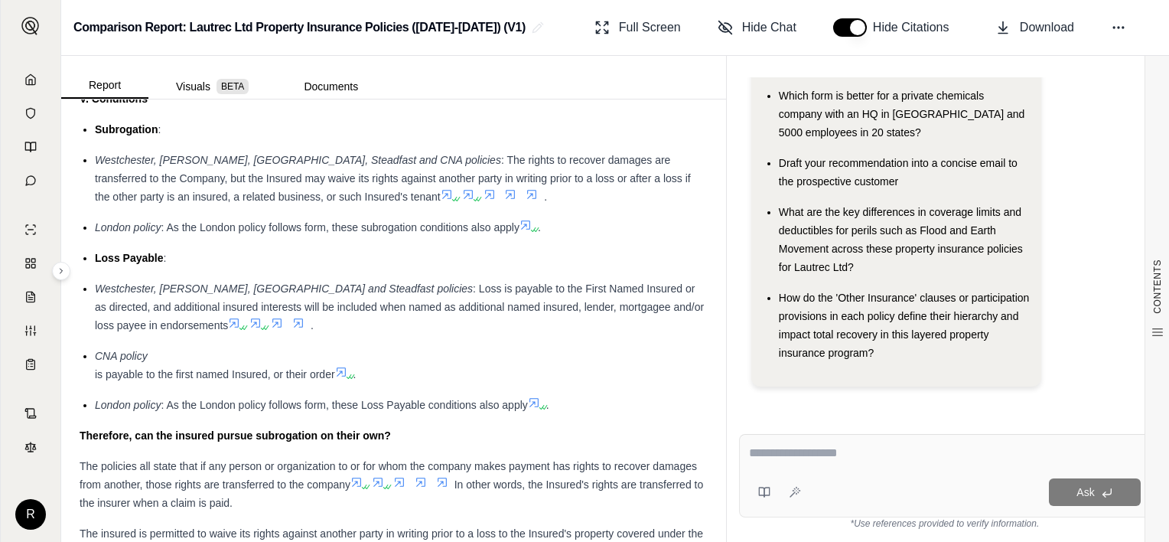
click at [865, 459] on textarea at bounding box center [945, 453] width 392 height 18
type textarea "**********"
click at [1089, 494] on span "Ask" at bounding box center [1085, 492] width 18 height 12
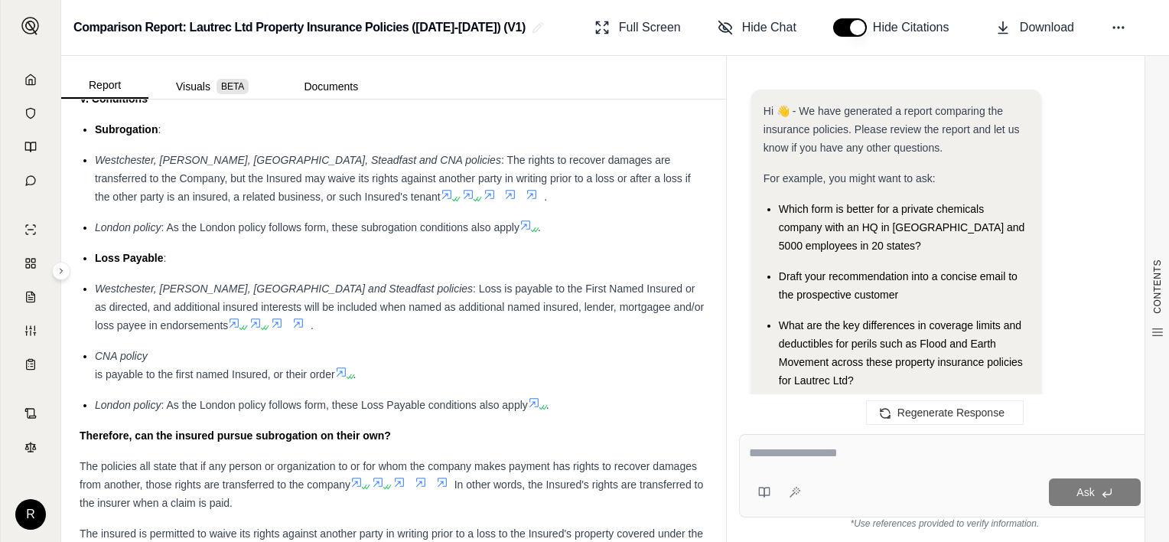
scroll to position [3430, 0]
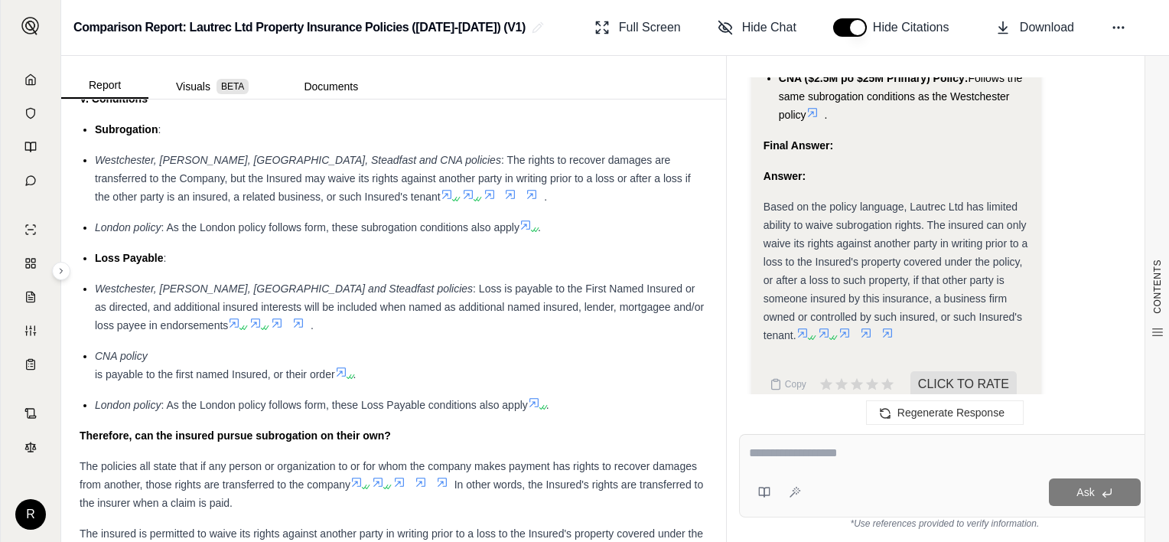
click at [794, 452] on textarea at bounding box center [945, 453] width 392 height 18
type textarea "*"
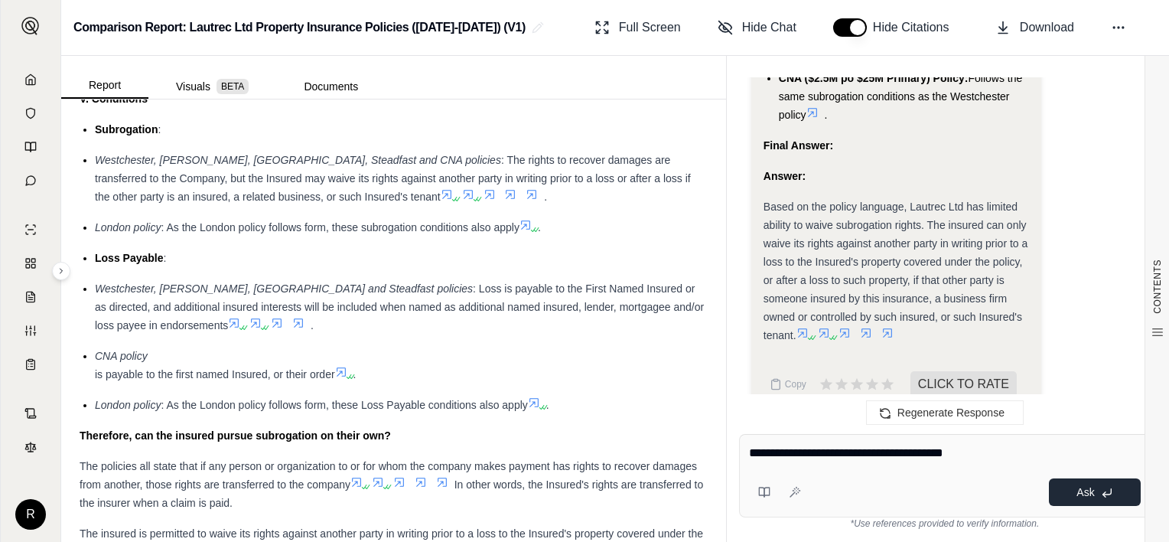
type textarea "**********"
click at [1106, 491] on icon at bounding box center [1107, 493] width 12 height 12
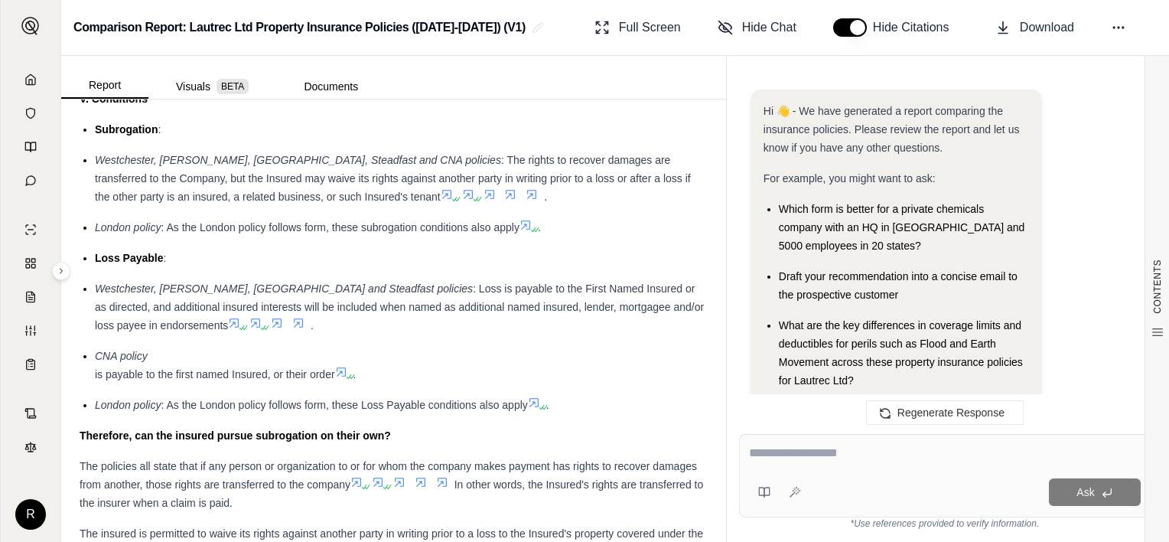
scroll to position [6977, 0]
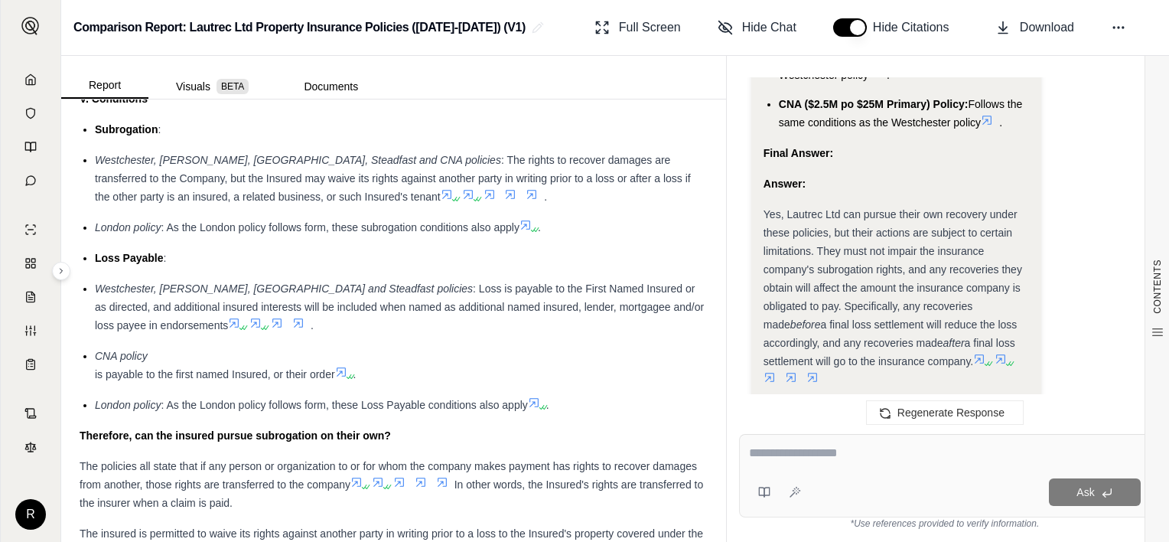
click at [890, 422] on icon at bounding box center [888, 428] width 14 height 13
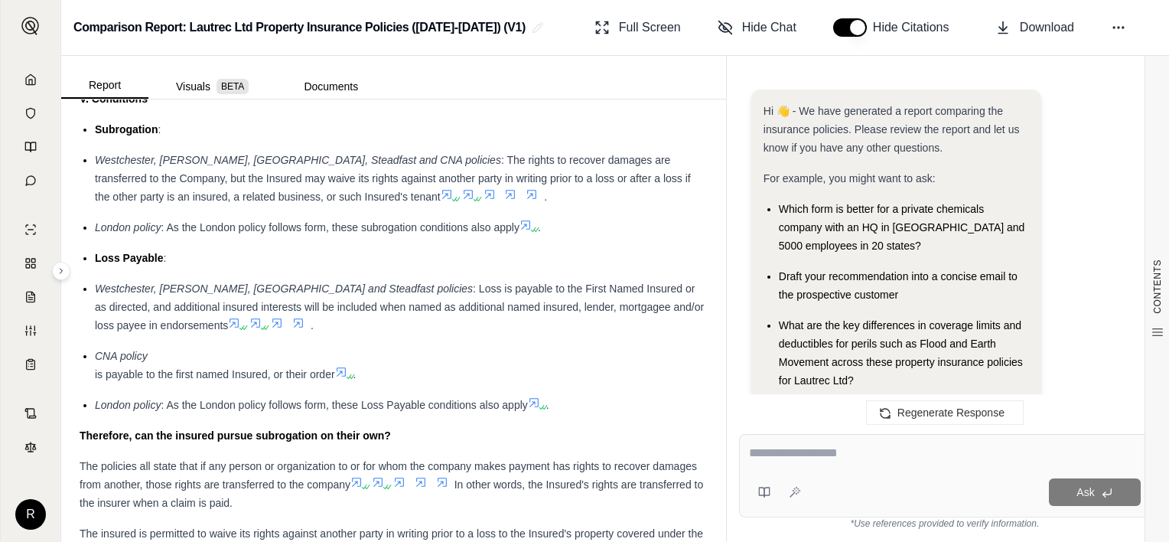
scroll to position [7104, 0]
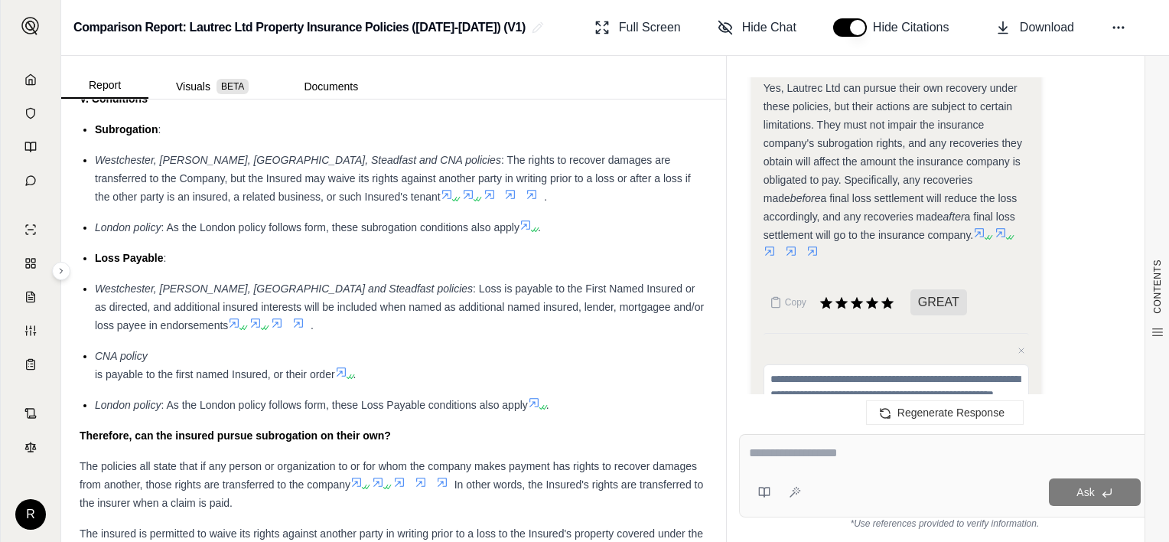
click at [1005, 422] on div "Cancel Submit" at bounding box center [897, 432] width 266 height 21
click at [955, 364] on textarea at bounding box center [897, 387] width 266 height 46
drag, startPoint x: 955, startPoint y: 323, endPoint x: 606, endPoint y: 213, distance: 365.9
click at [606, 213] on div "Report Visuals BETA Documents CONTENTS Table of Contents INSURANCE POLICY COMPA…" at bounding box center [615, 299] width 1108 height 486
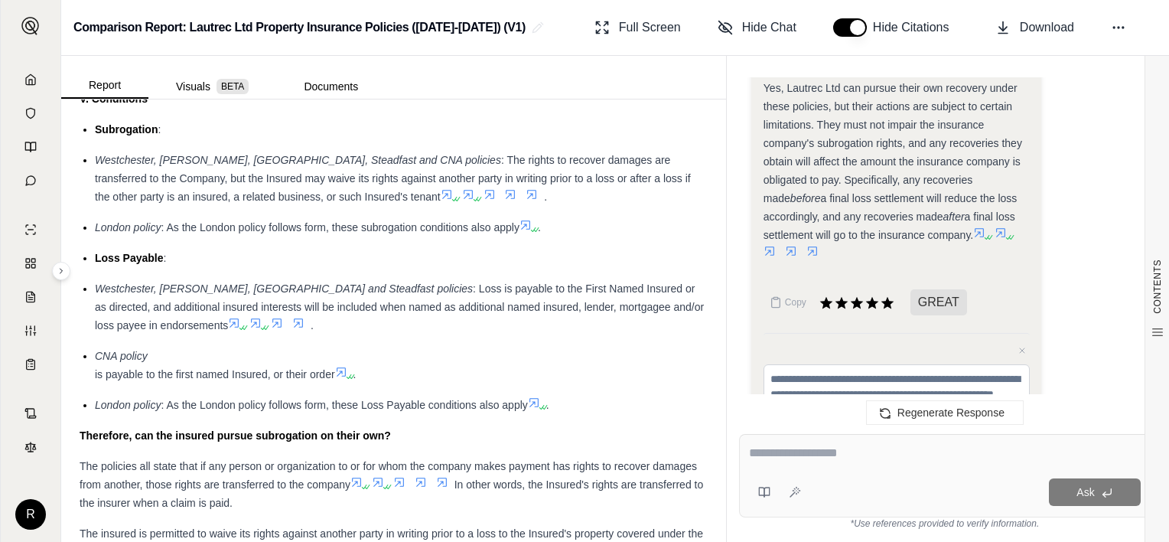
click at [913, 364] on textarea at bounding box center [897, 387] width 266 height 46
drag, startPoint x: 942, startPoint y: 325, endPoint x: 767, endPoint y: 272, distance: 183.0
click at [767, 333] on div "Close feedback Cancel Submit" at bounding box center [897, 388] width 266 height 111
type textarea "**********"
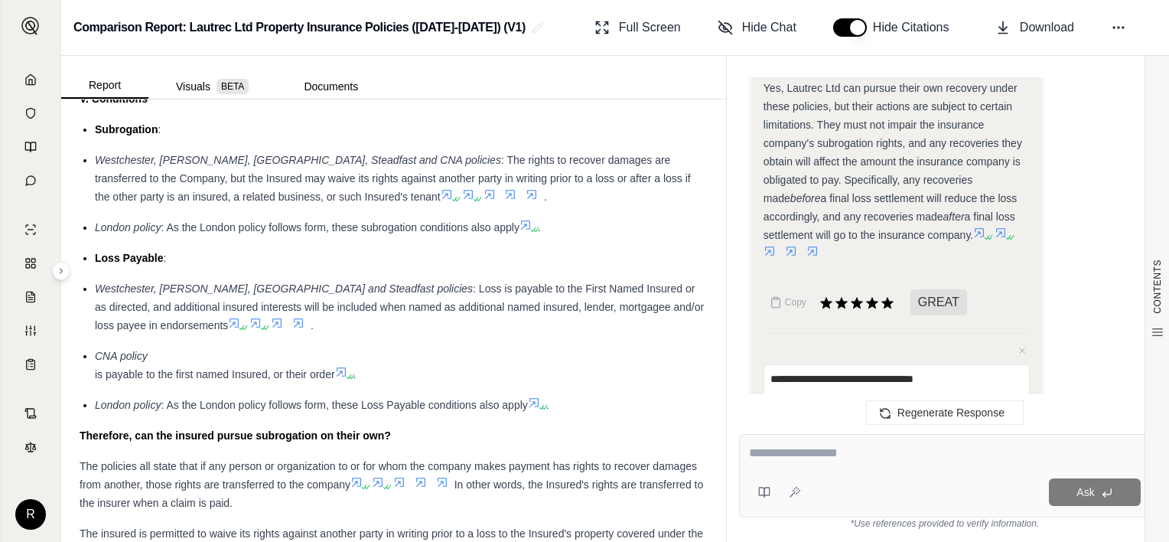
click at [1006, 422] on button "Submit" at bounding box center [1008, 432] width 41 height 21
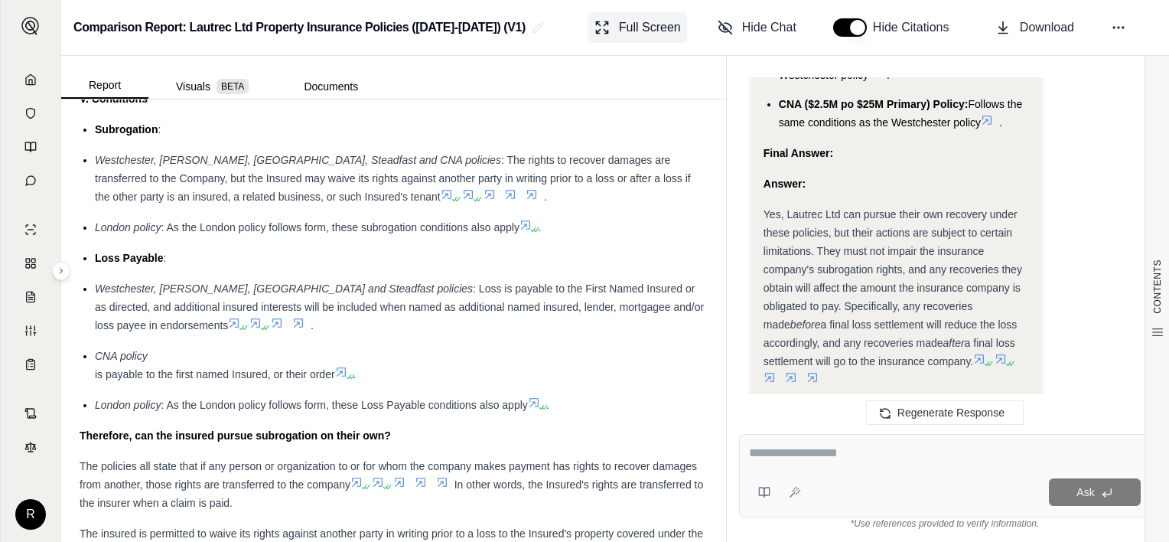
click at [622, 23] on span "Full Screen" at bounding box center [650, 27] width 62 height 18
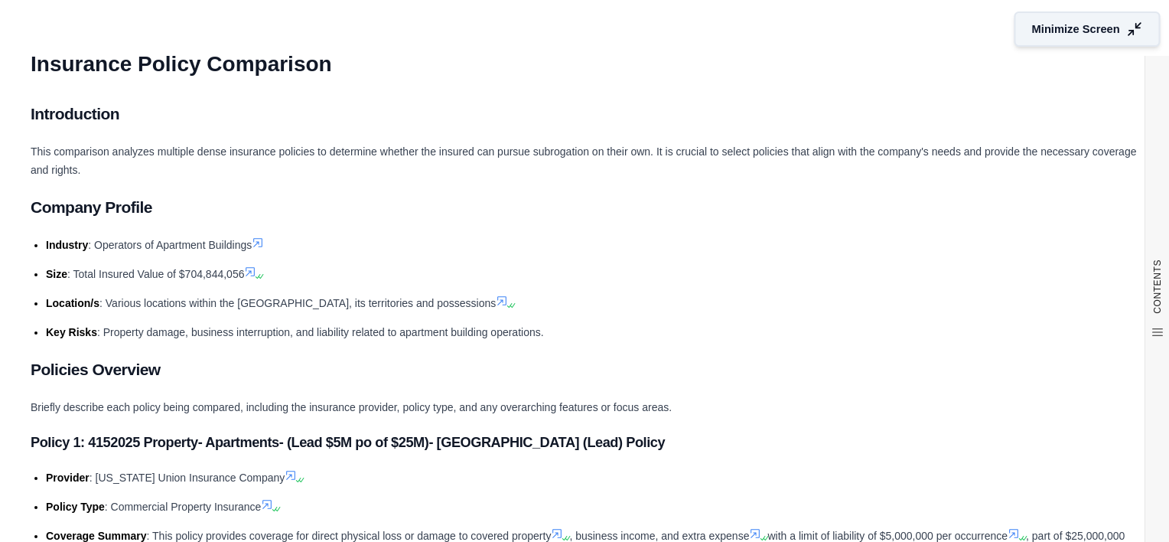
click at [1037, 27] on span "Minimize Screen" at bounding box center [1076, 29] width 88 height 16
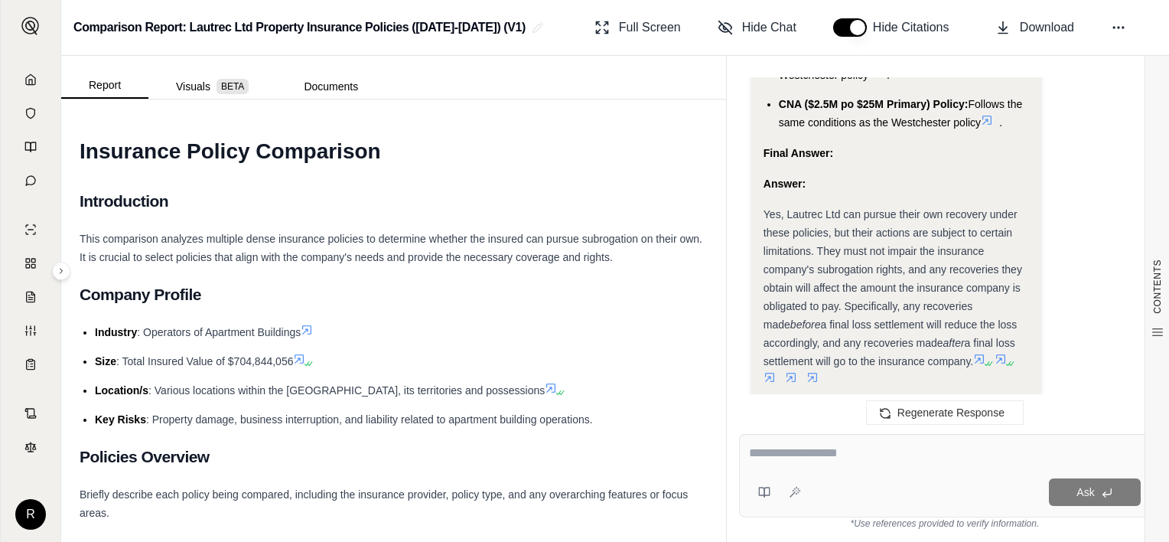
click at [912, 239] on span "Yes, Lautrec Ltd can pursue their own recovery under these policies, but their …" at bounding box center [893, 269] width 259 height 122
click at [984, 353] on icon at bounding box center [979, 359] width 12 height 12
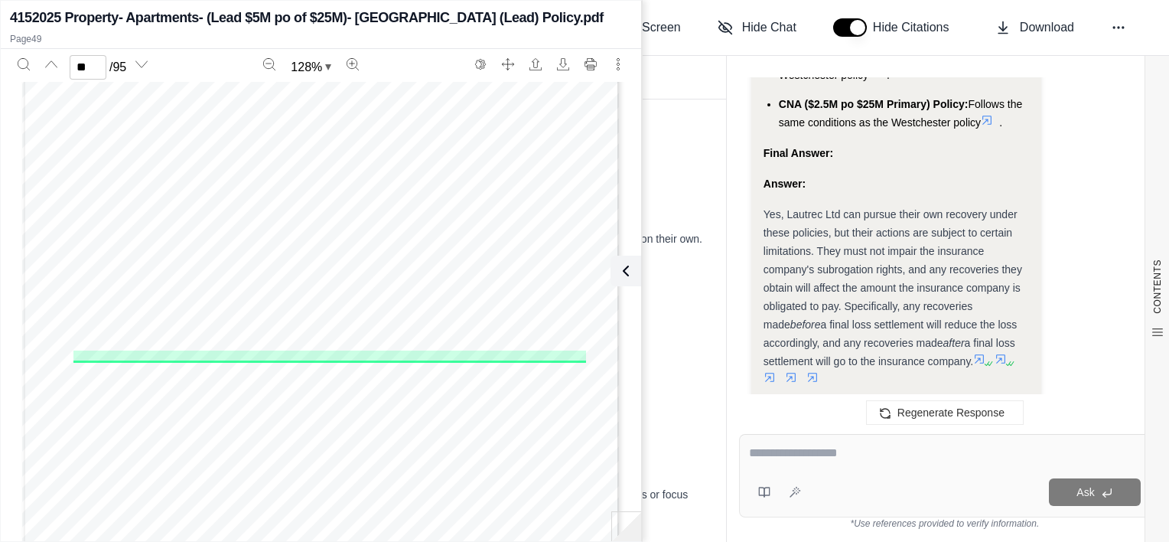
scroll to position [37317, 0]
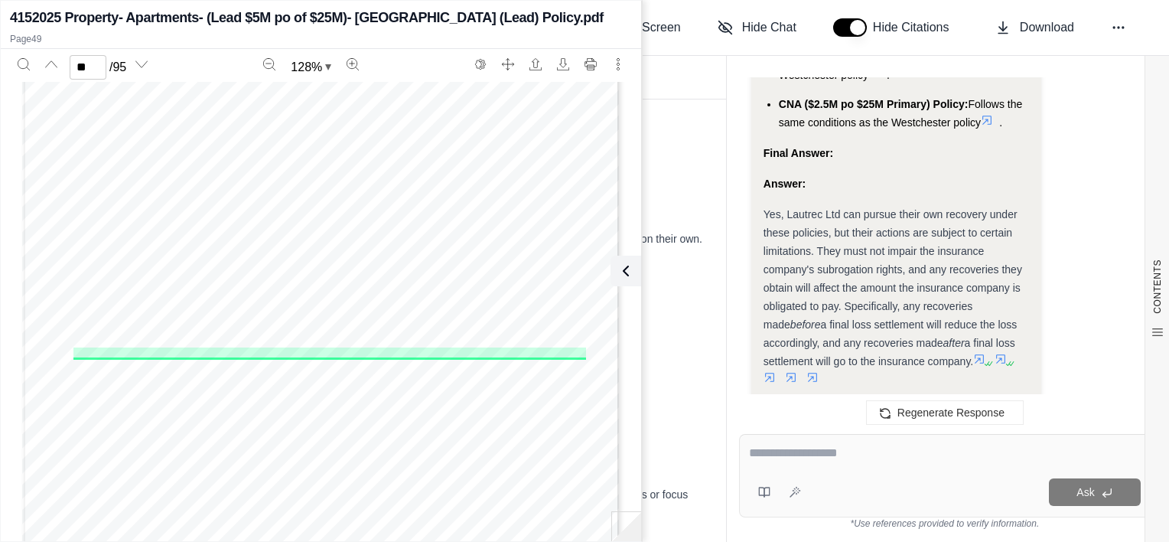
click at [1013, 359] on icon at bounding box center [1011, 363] width 9 height 9
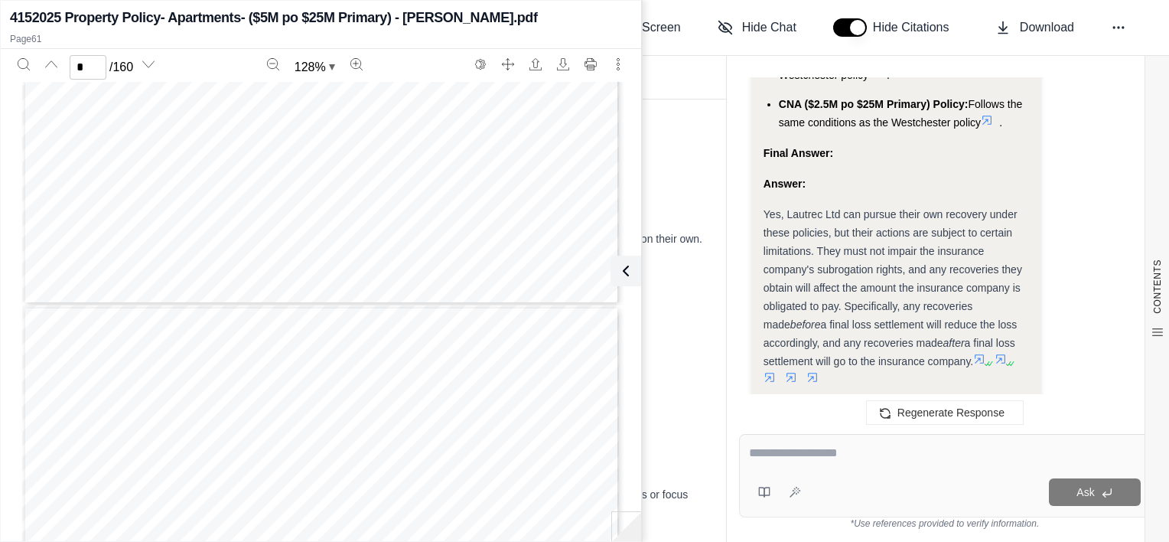
scroll to position [612, 0]
click at [773, 373] on icon at bounding box center [769, 377] width 9 height 9
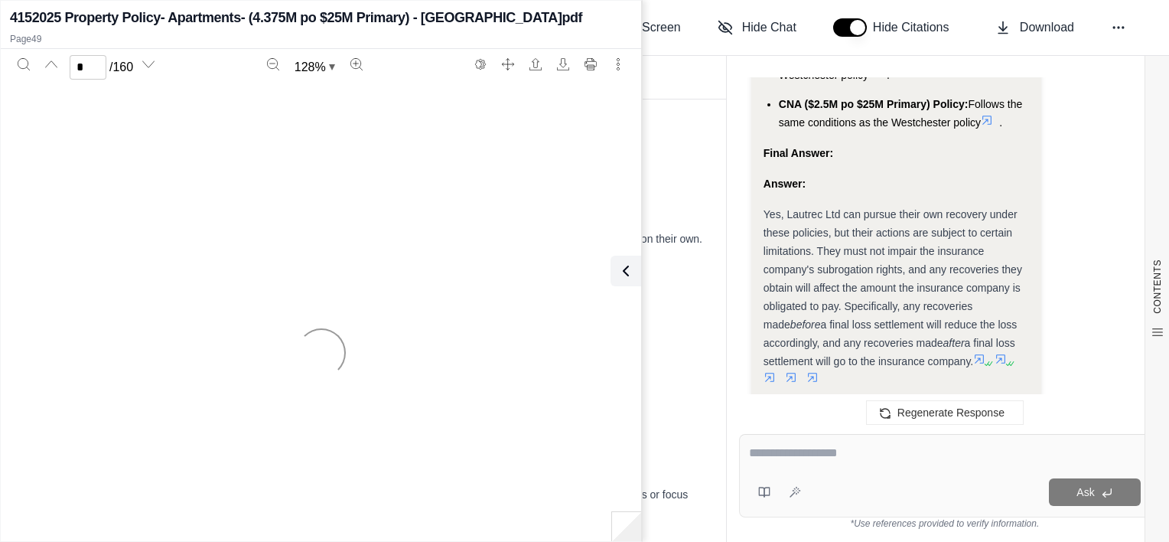
type input "*"
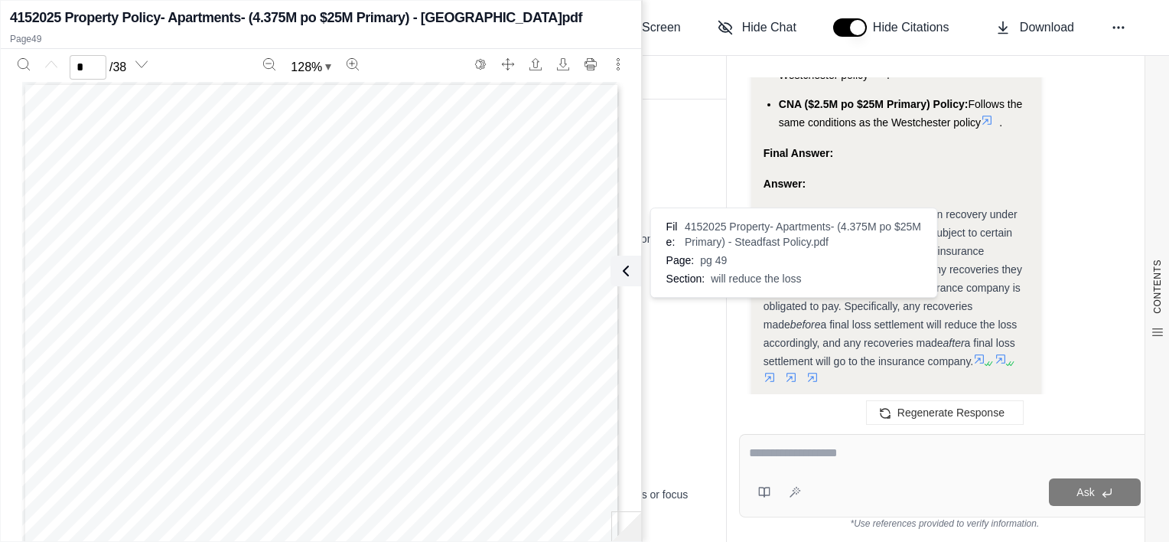
click at [790, 371] on icon at bounding box center [791, 377] width 12 height 12
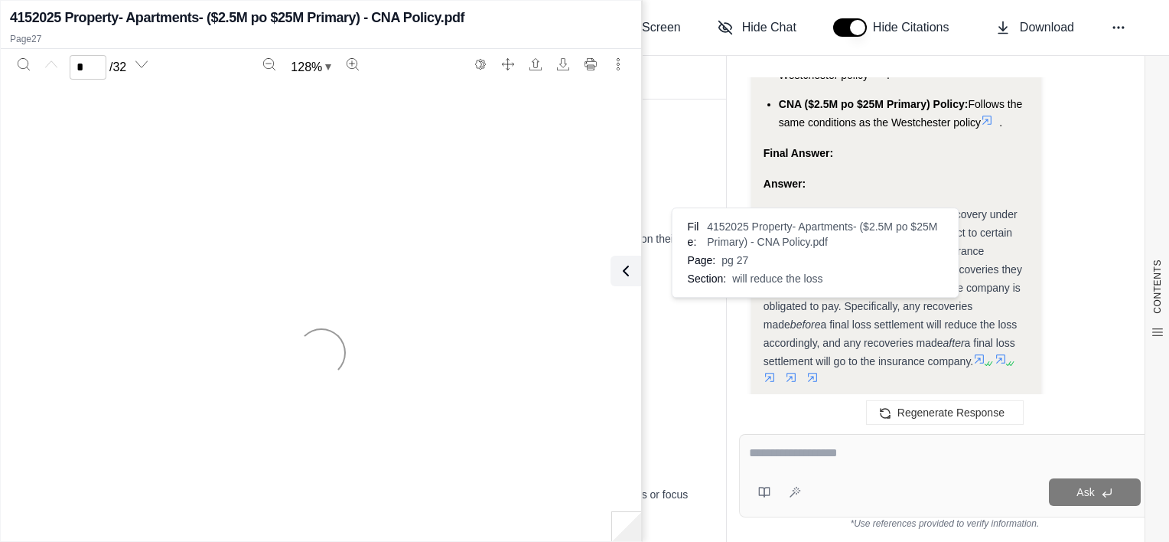
click at [815, 371] on icon at bounding box center [812, 377] width 12 height 12
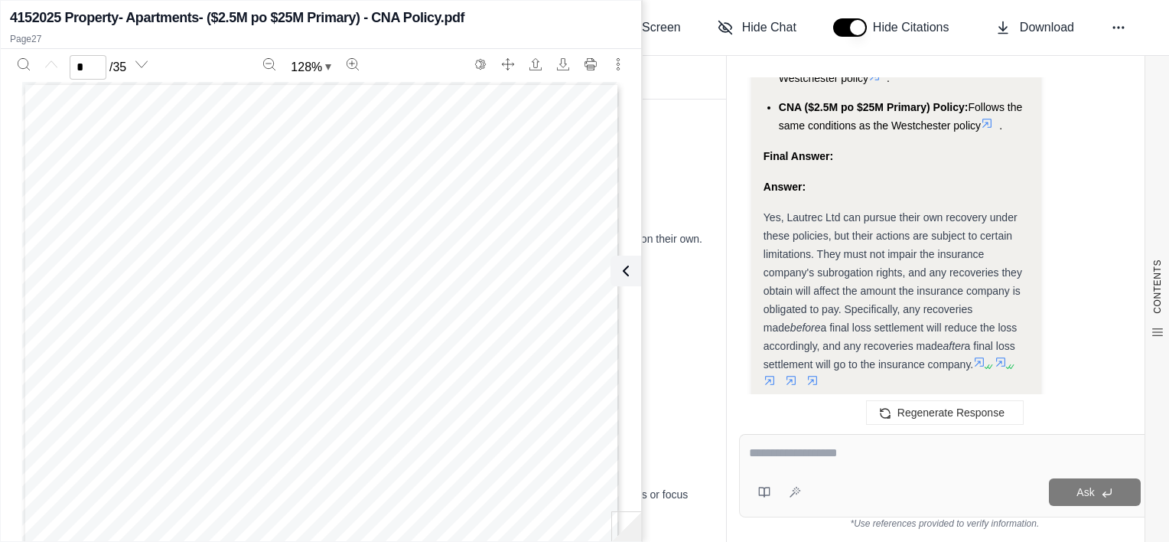
scroll to position [6977, 0]
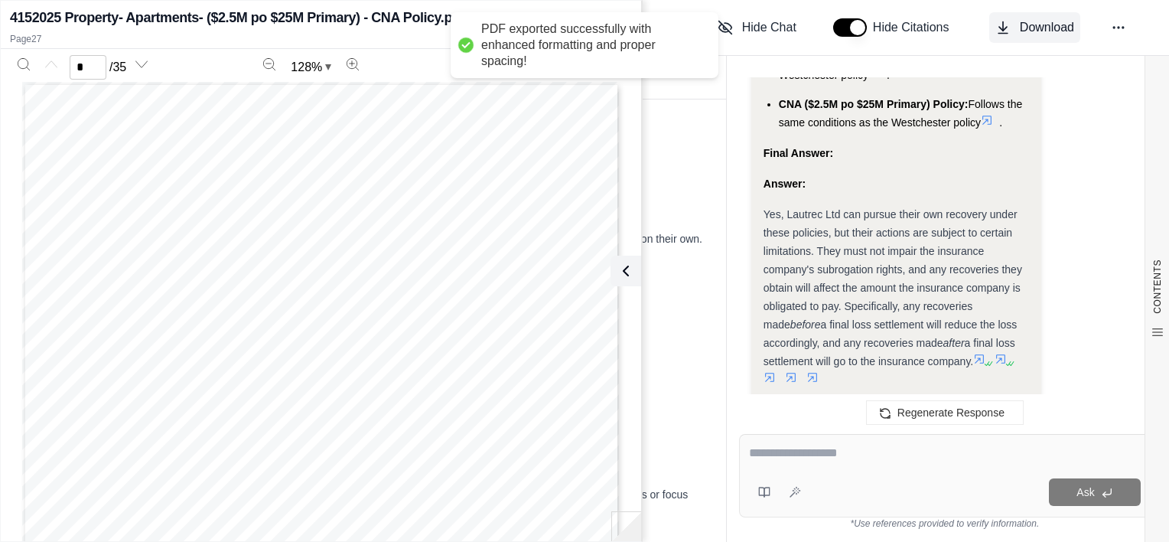
click at [1050, 21] on span "Download" at bounding box center [1047, 27] width 54 height 18
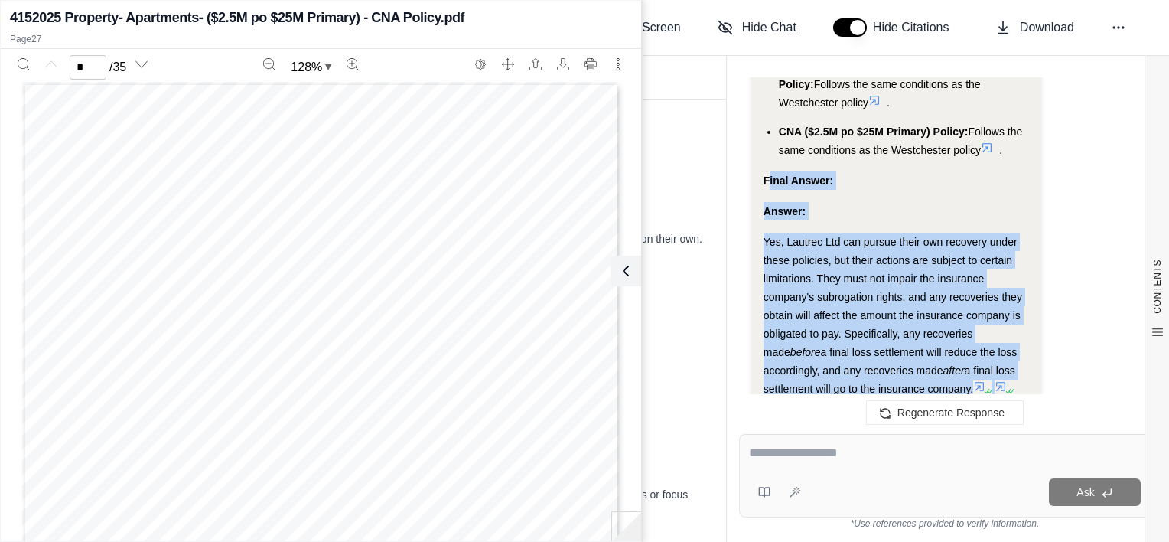
scroll to position [6901, 0]
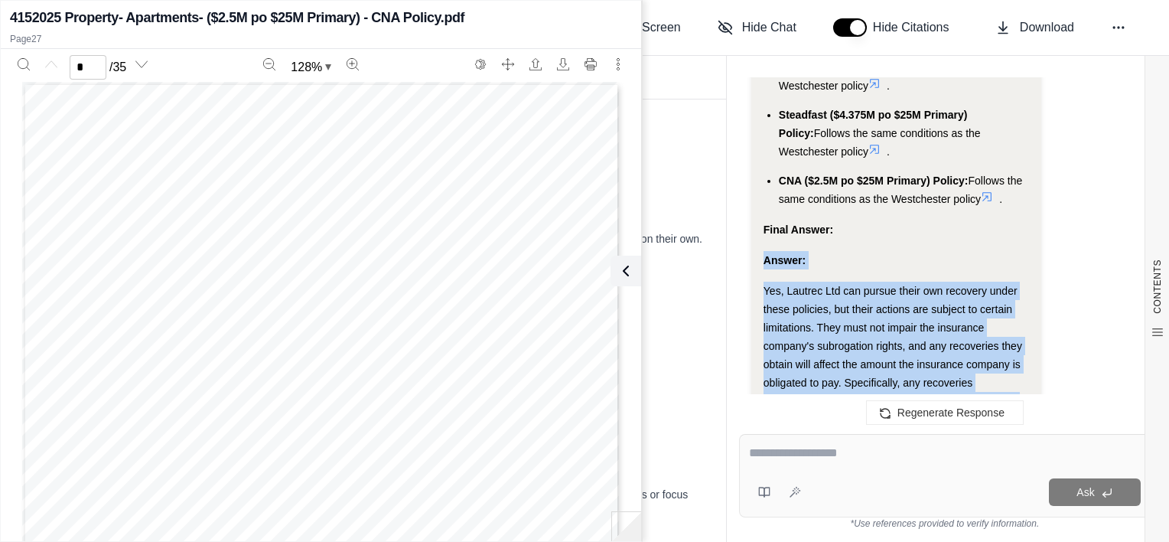
drag, startPoint x: 980, startPoint y: 307, endPoint x: 760, endPoint y: 181, distance: 253.9
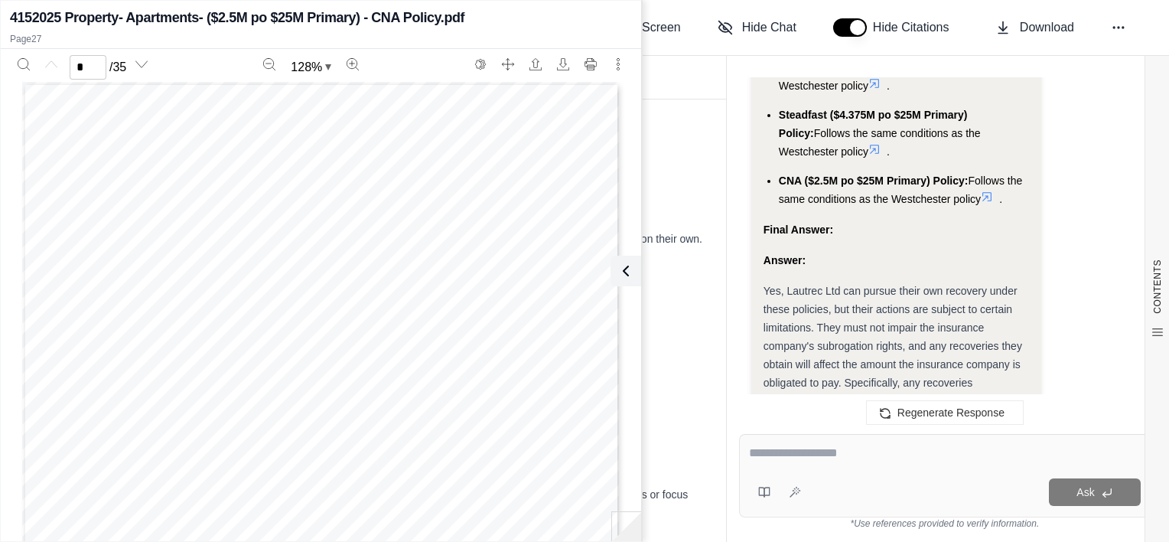
click at [869, 220] on div "Final Answer:" at bounding box center [897, 229] width 266 height 18
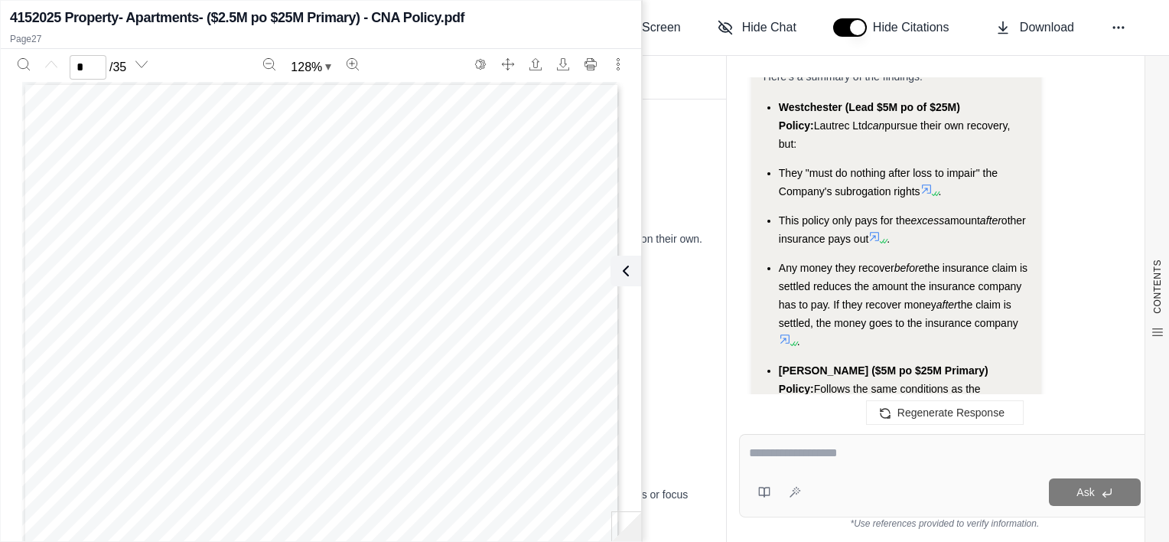
scroll to position [6442, 0]
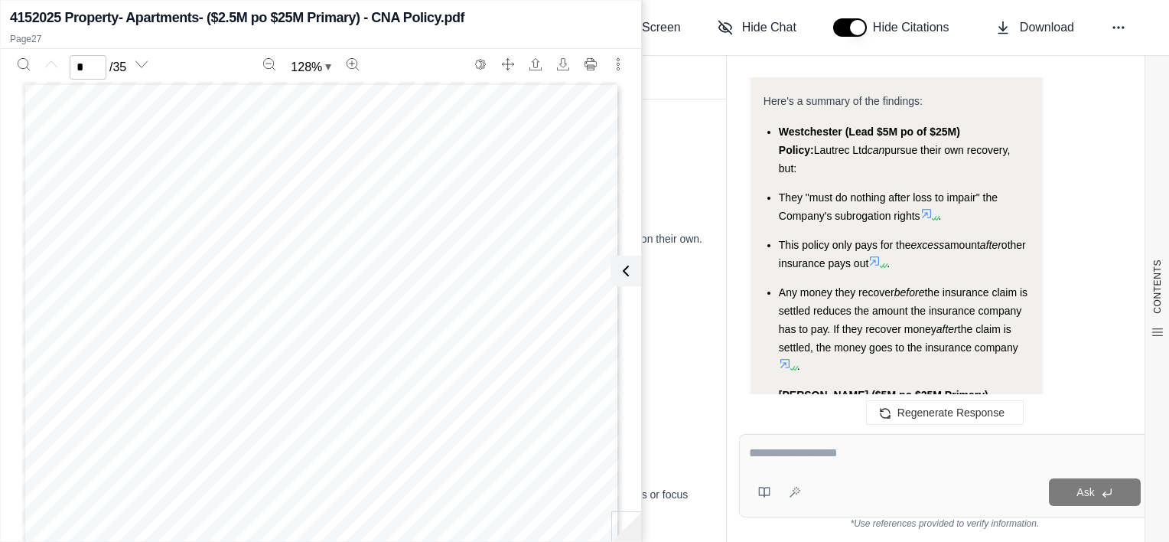
click at [816, 458] on textarea at bounding box center [945, 453] width 392 height 18
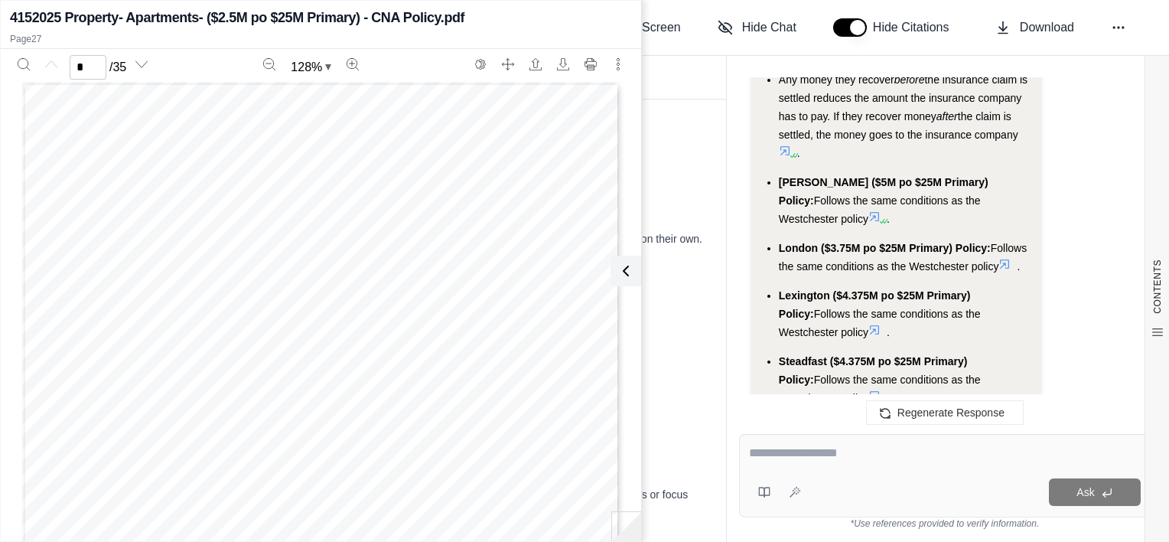
scroll to position [6901, 0]
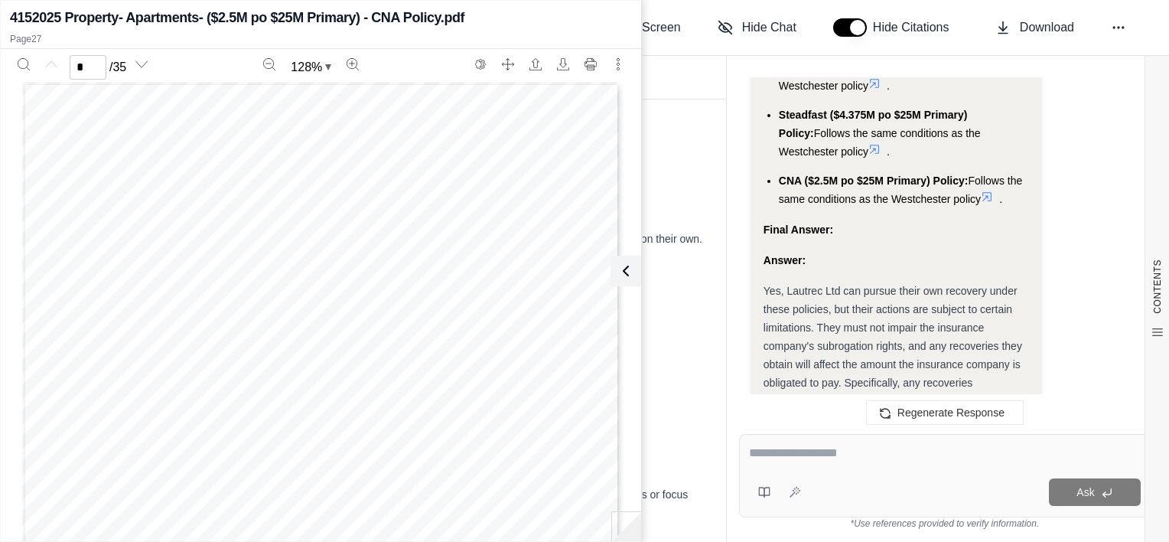
click at [882, 455] on textarea at bounding box center [945, 453] width 392 height 18
click at [882, 460] on textarea at bounding box center [945, 453] width 392 height 18
click at [887, 453] on textarea at bounding box center [945, 453] width 392 height 18
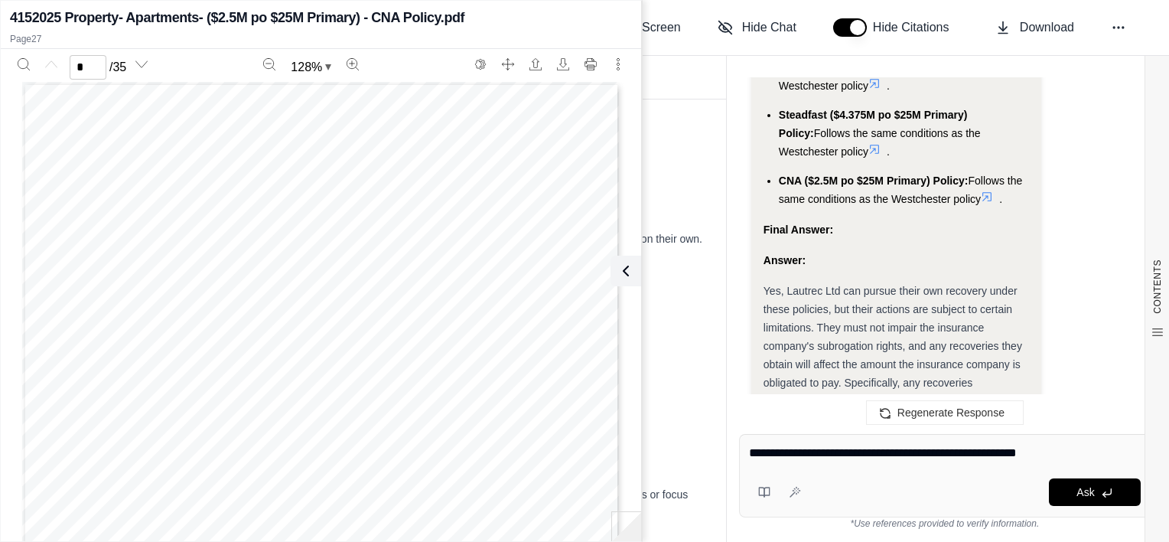
type textarea "**********"
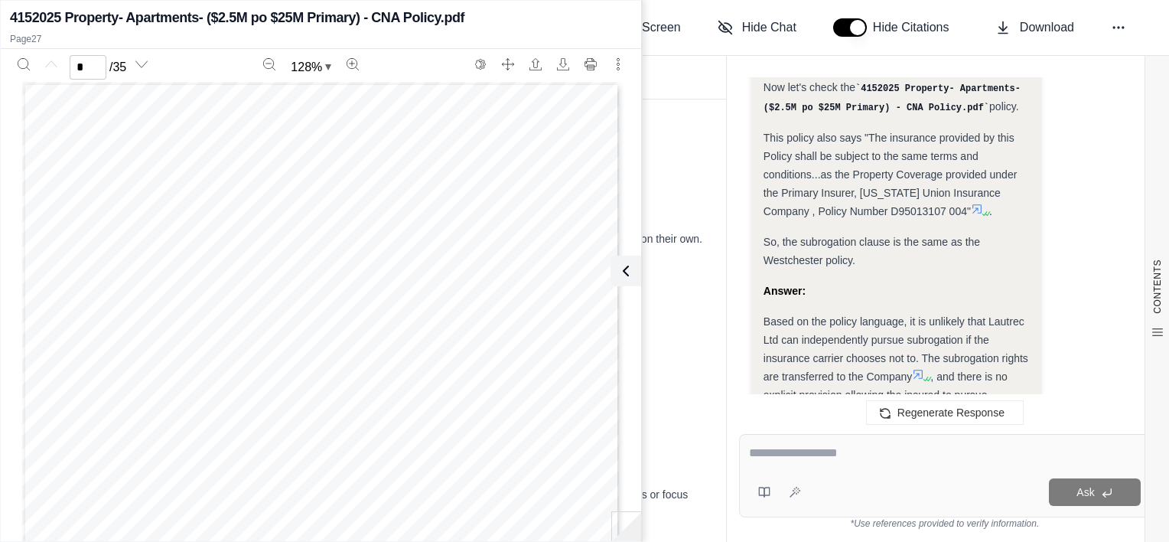
scroll to position [9876, 0]
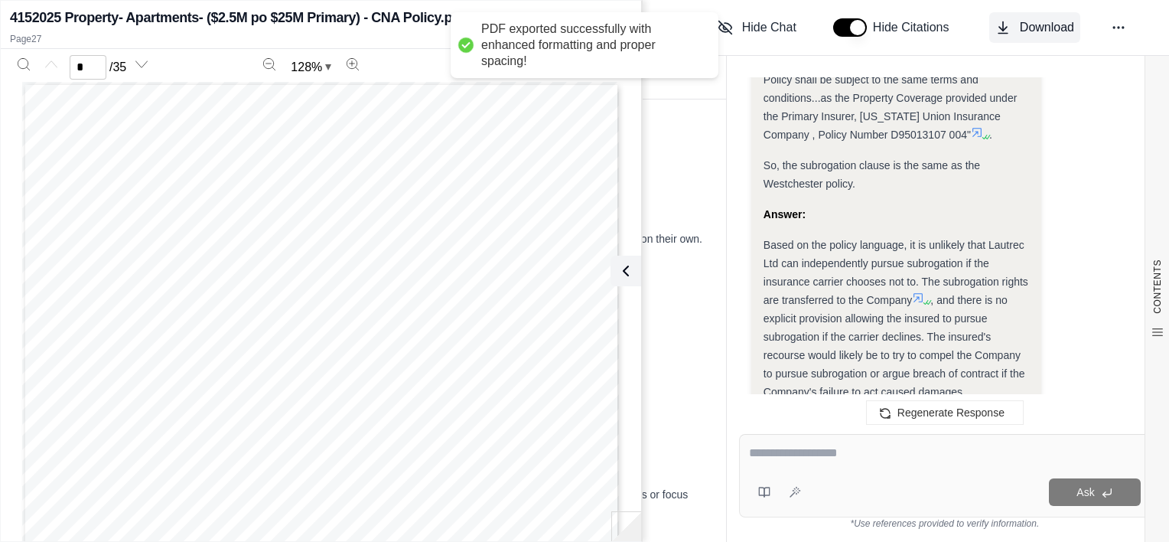
click at [1044, 24] on span "Download" at bounding box center [1047, 27] width 54 height 18
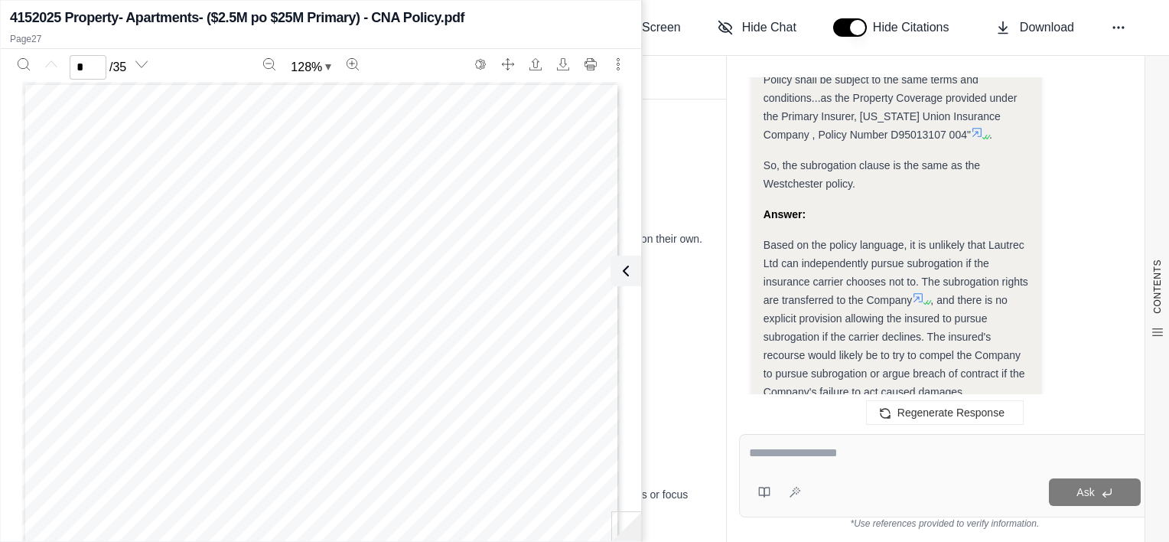
click at [1052, 21] on span "Download" at bounding box center [1047, 27] width 54 height 18
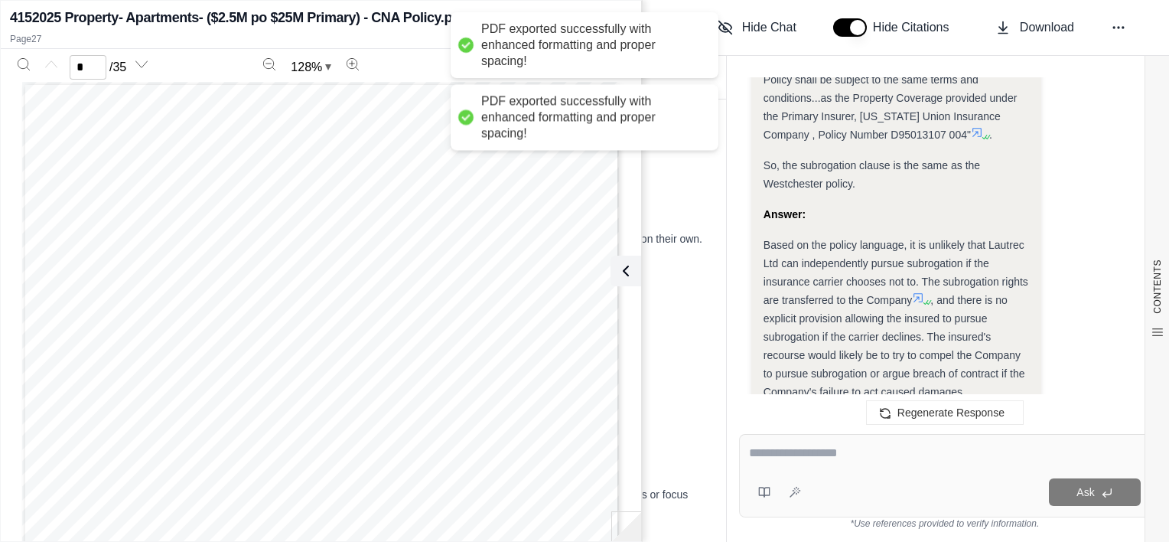
click at [667, 31] on div "PDF exported successfully with enhanced formatting and proper spacing!" at bounding box center [592, 44] width 222 height 47
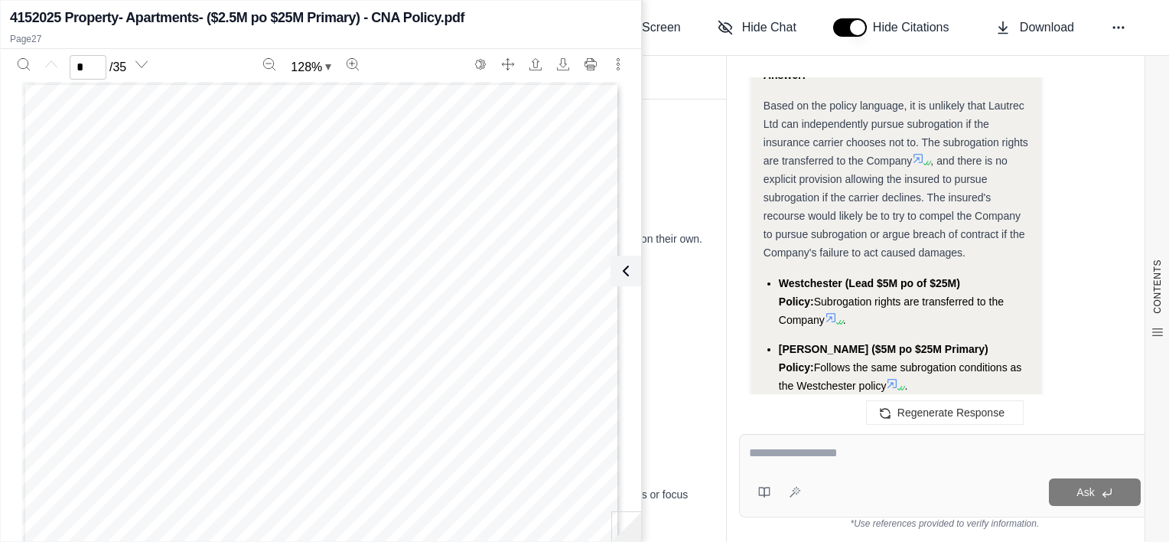
scroll to position [10029, 0]
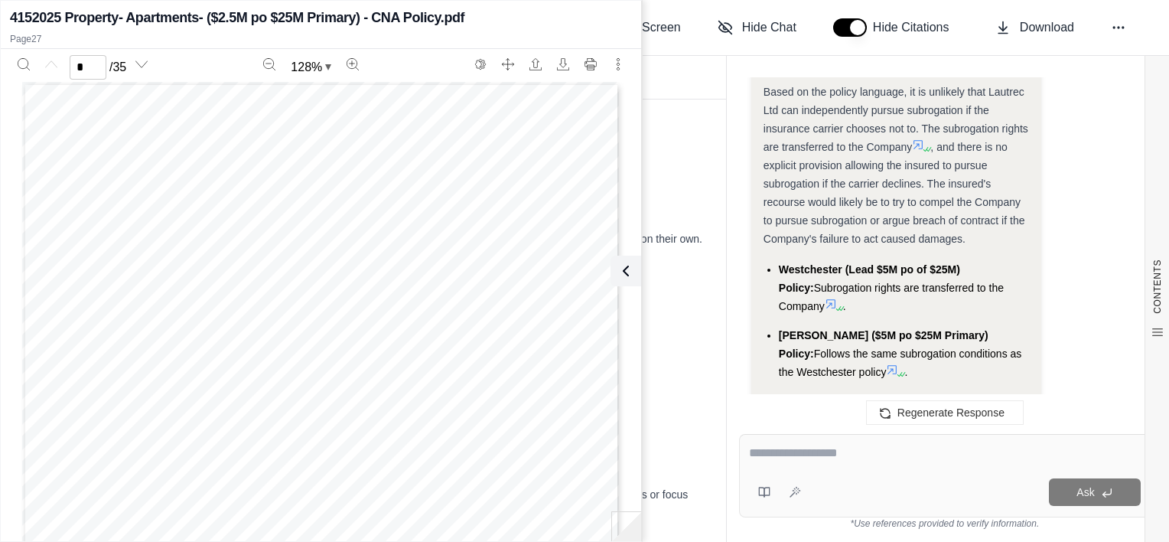
drag, startPoint x: 1096, startPoint y: 301, endPoint x: 1037, endPoint y: 419, distance: 132.4
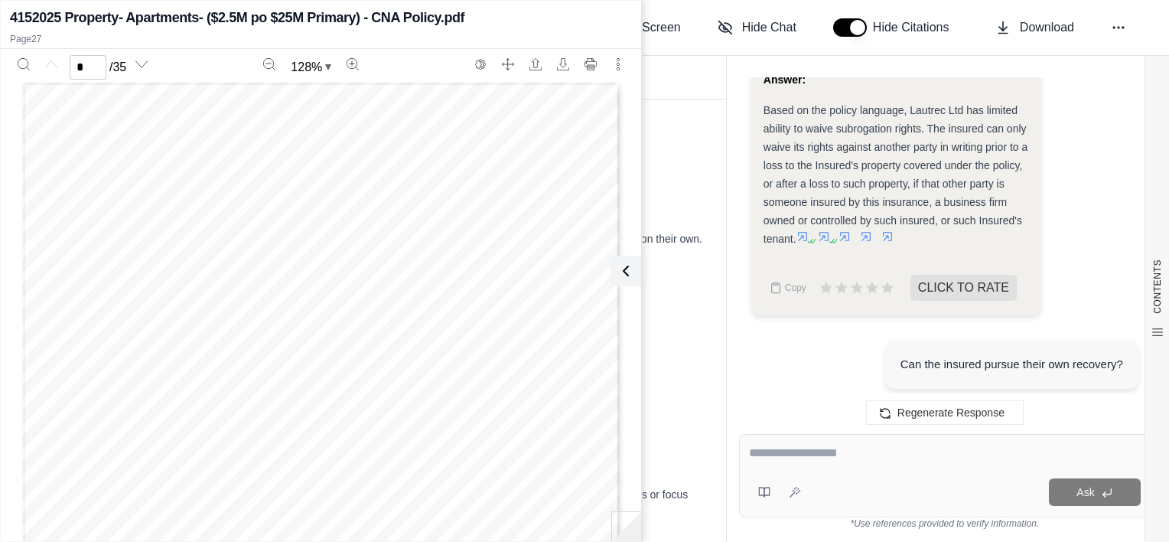
scroll to position [3679, 0]
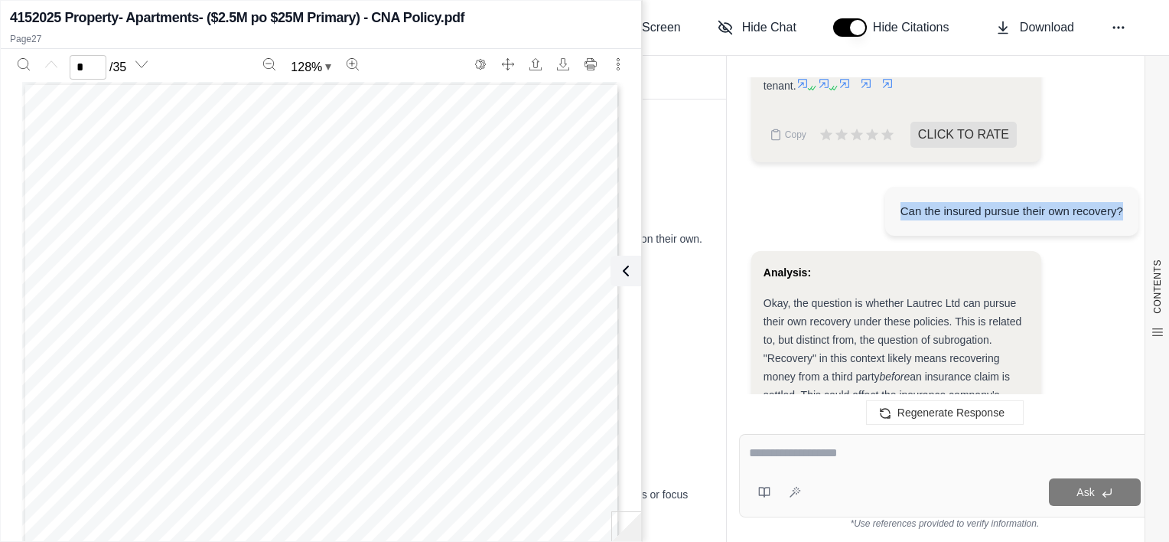
drag, startPoint x: 1126, startPoint y: 183, endPoint x: 883, endPoint y: 177, distance: 243.4
click at [883, 177] on div "Can the insured pursue their own recovery?" at bounding box center [944, 212] width 387 height 77
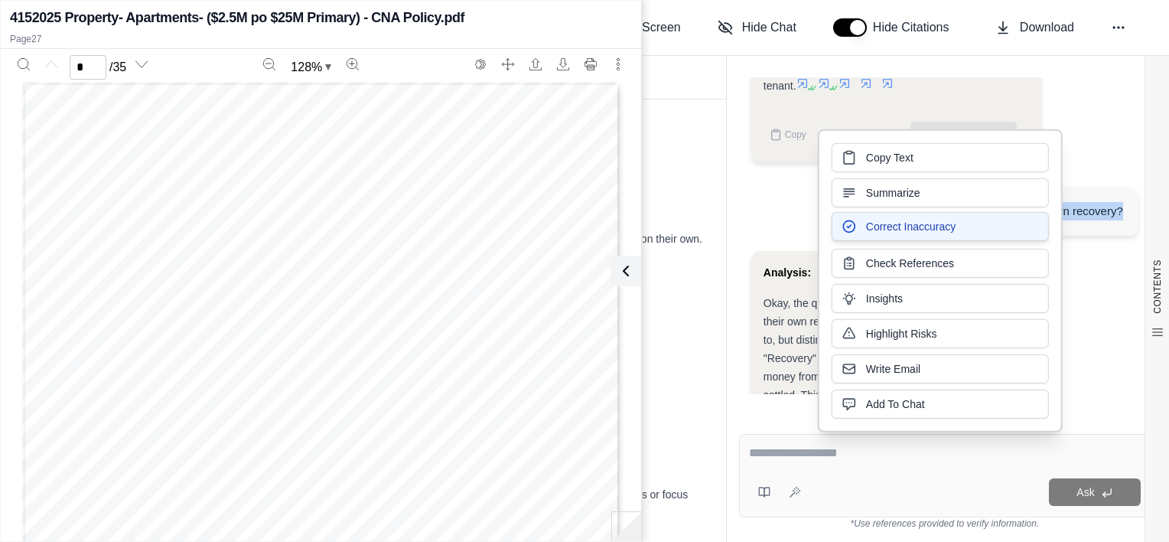
copy div "Can the insured pursue their own recovery?"
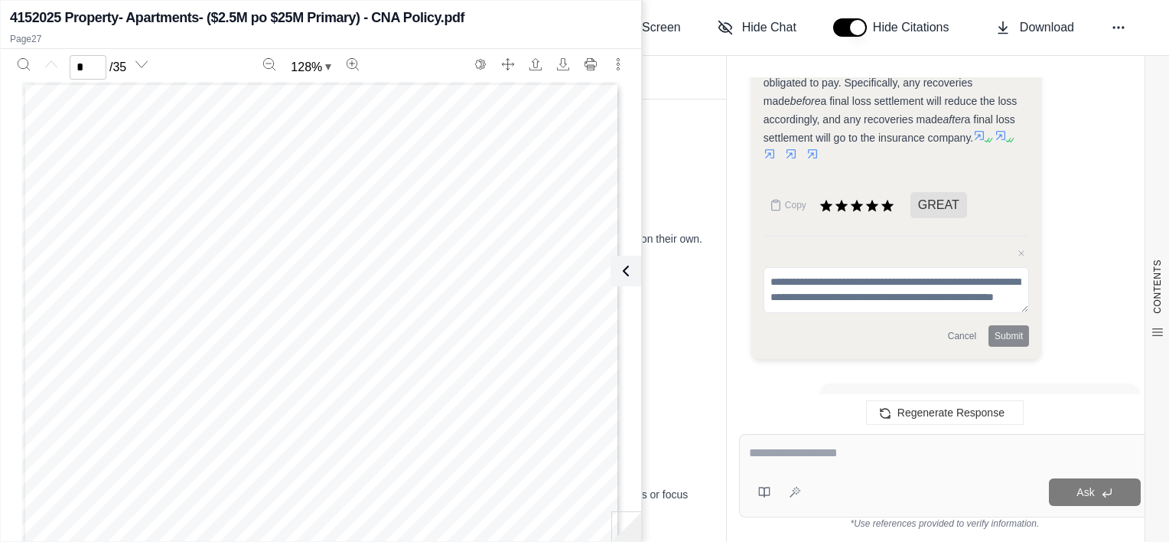
scroll to position [7199, 0]
drag, startPoint x: 874, startPoint y: 355, endPoint x: 816, endPoint y: 324, distance: 65.4
click at [816, 373] on div "Can the insured pursue subrogation if the carrier does not?" at bounding box center [944, 420] width 387 height 95
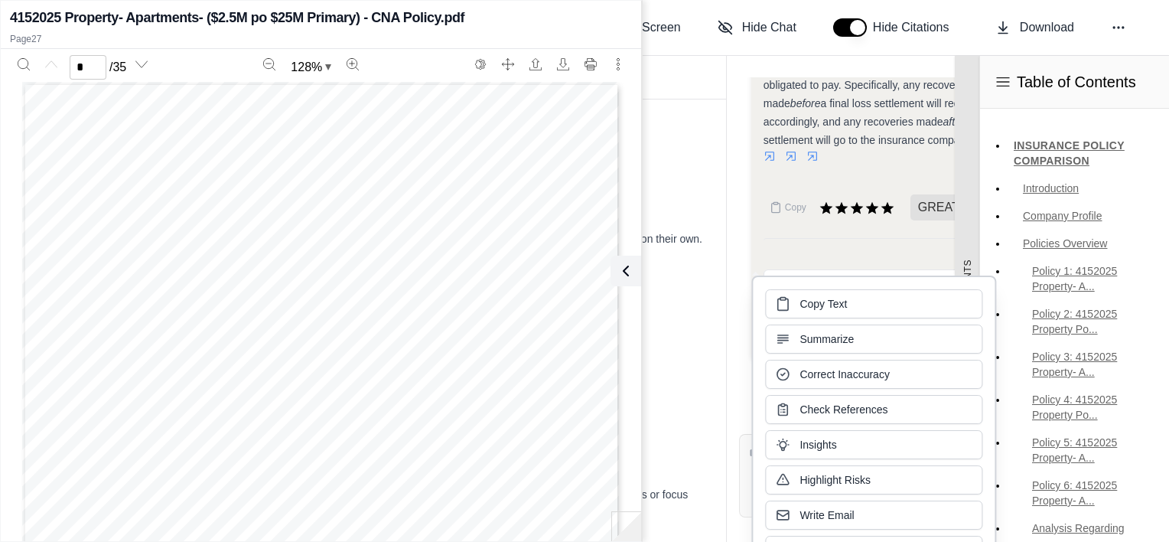
copy div "Can the insured pursue subrogation if the carrier does not?"
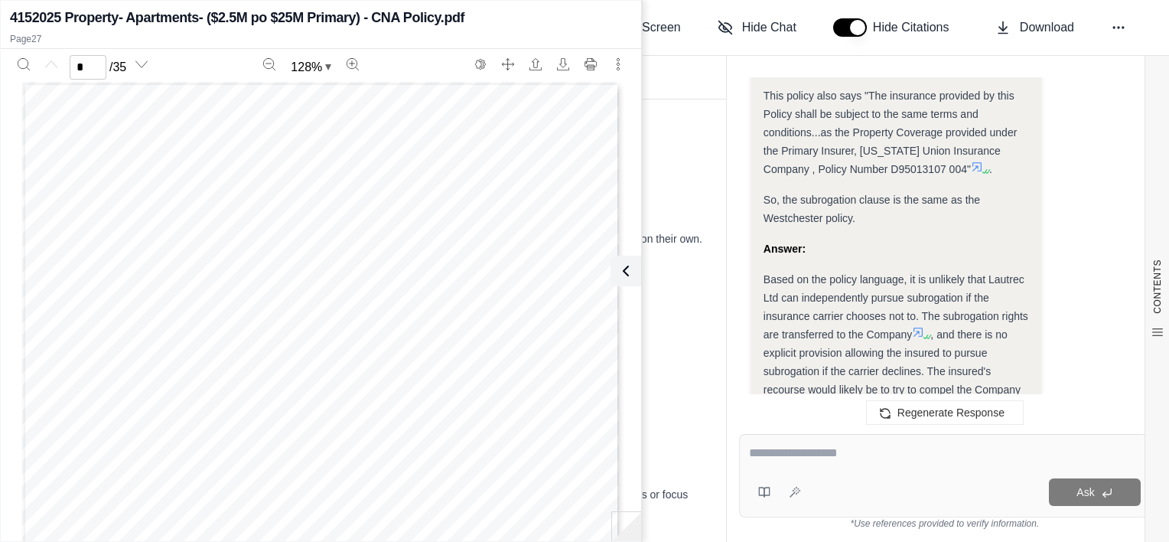
scroll to position [9876, 0]
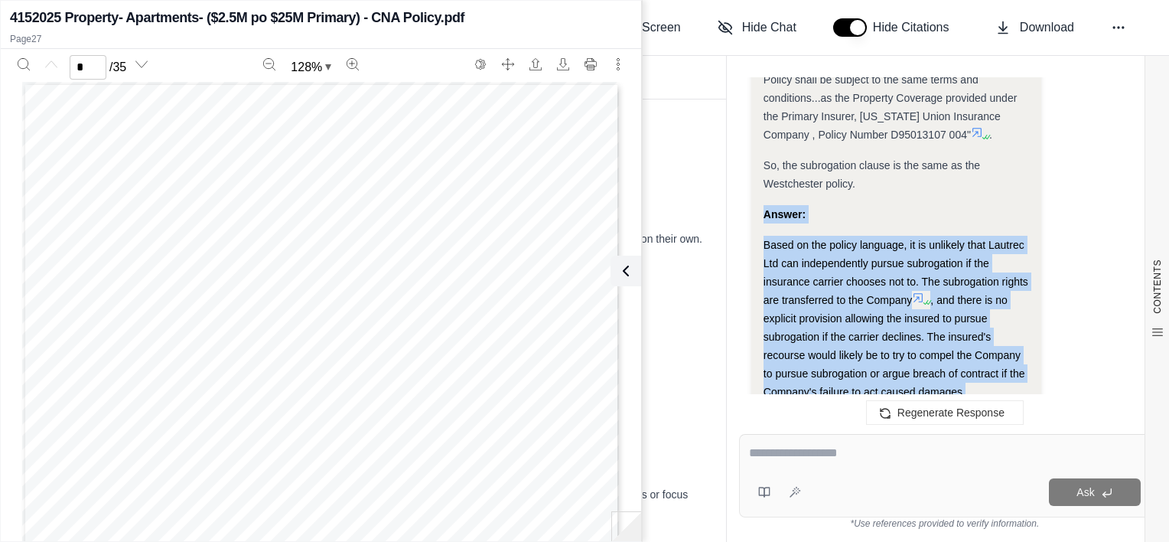
drag, startPoint x: 985, startPoint y: 300, endPoint x: 744, endPoint y: 116, distance: 303.6
click at [744, 116] on div "Hi 👋 - We have generated a report comparing the insurance policies. Please revi…" at bounding box center [945, 243] width 412 height 332
